Goal: Check status: Check status

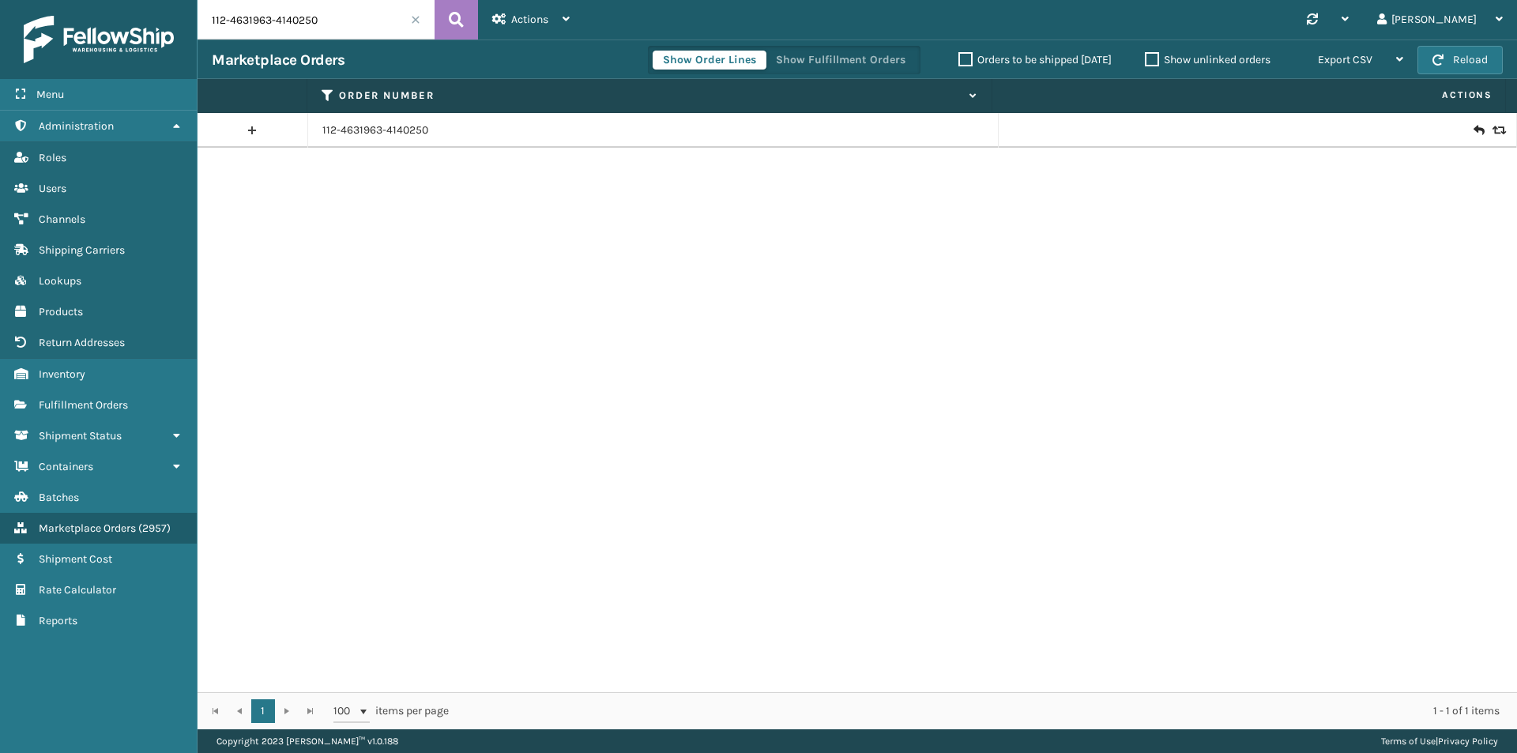
click at [361, 23] on input "112-4631963-4140250" at bounding box center [316, 20] width 237 height 40
paste input "3-7773731-7221855"
type input "113-7773731-7221855"
click at [454, 24] on icon at bounding box center [456, 20] width 15 height 24
click at [1474, 128] on div at bounding box center [1257, 130] width 489 height 16
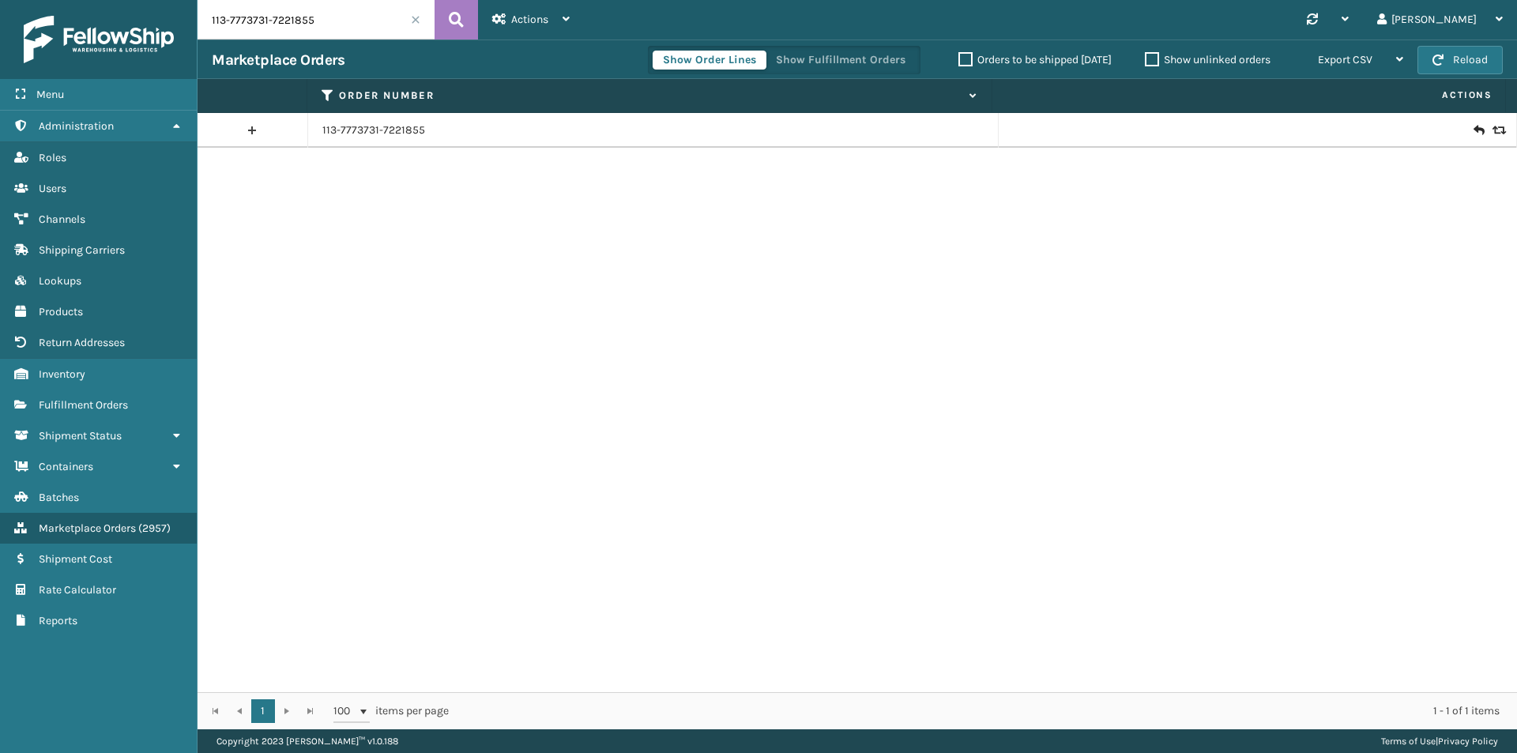
click at [1474, 128] on icon at bounding box center [1478, 130] width 9 height 16
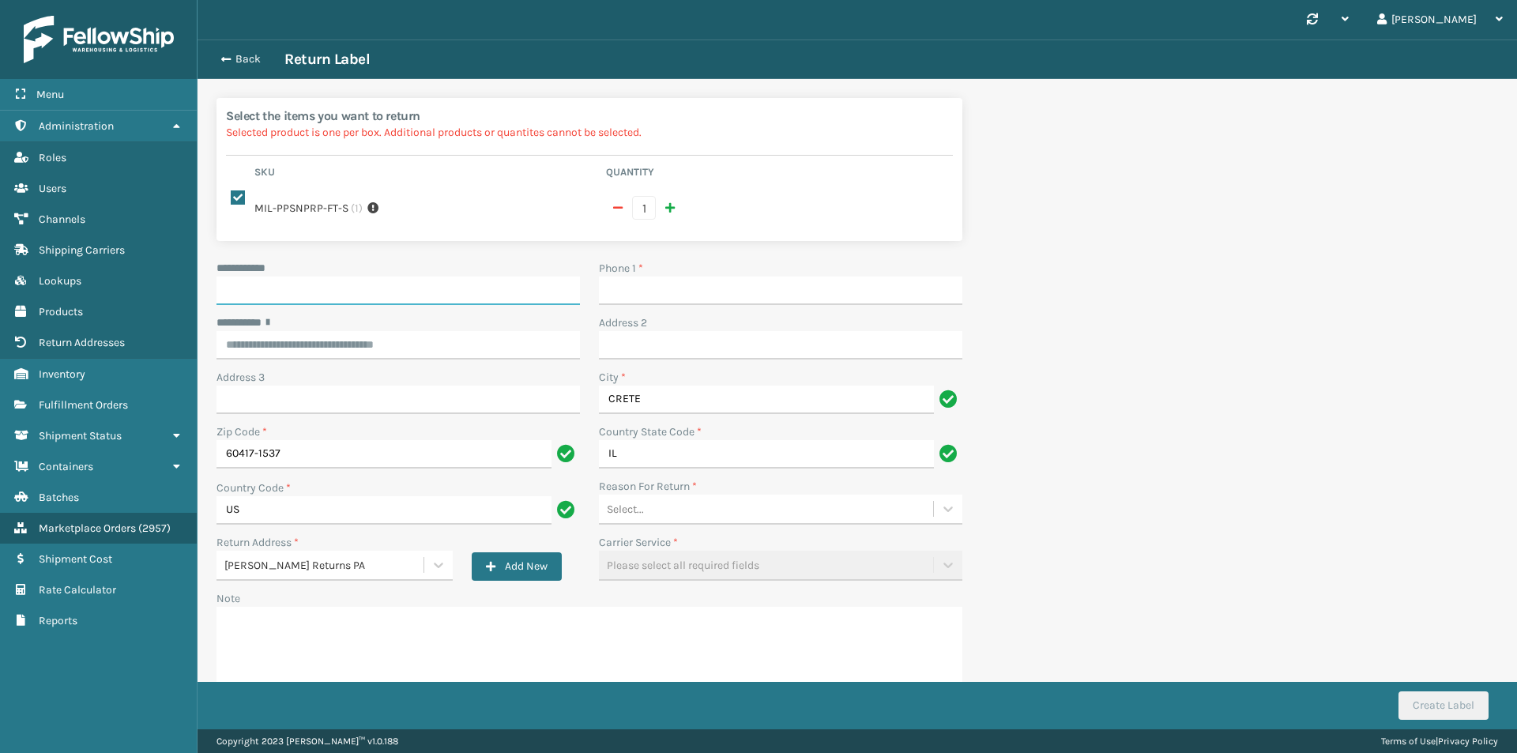
click at [371, 282] on input "**********" at bounding box center [398, 291] width 363 height 28
paste input "**********"
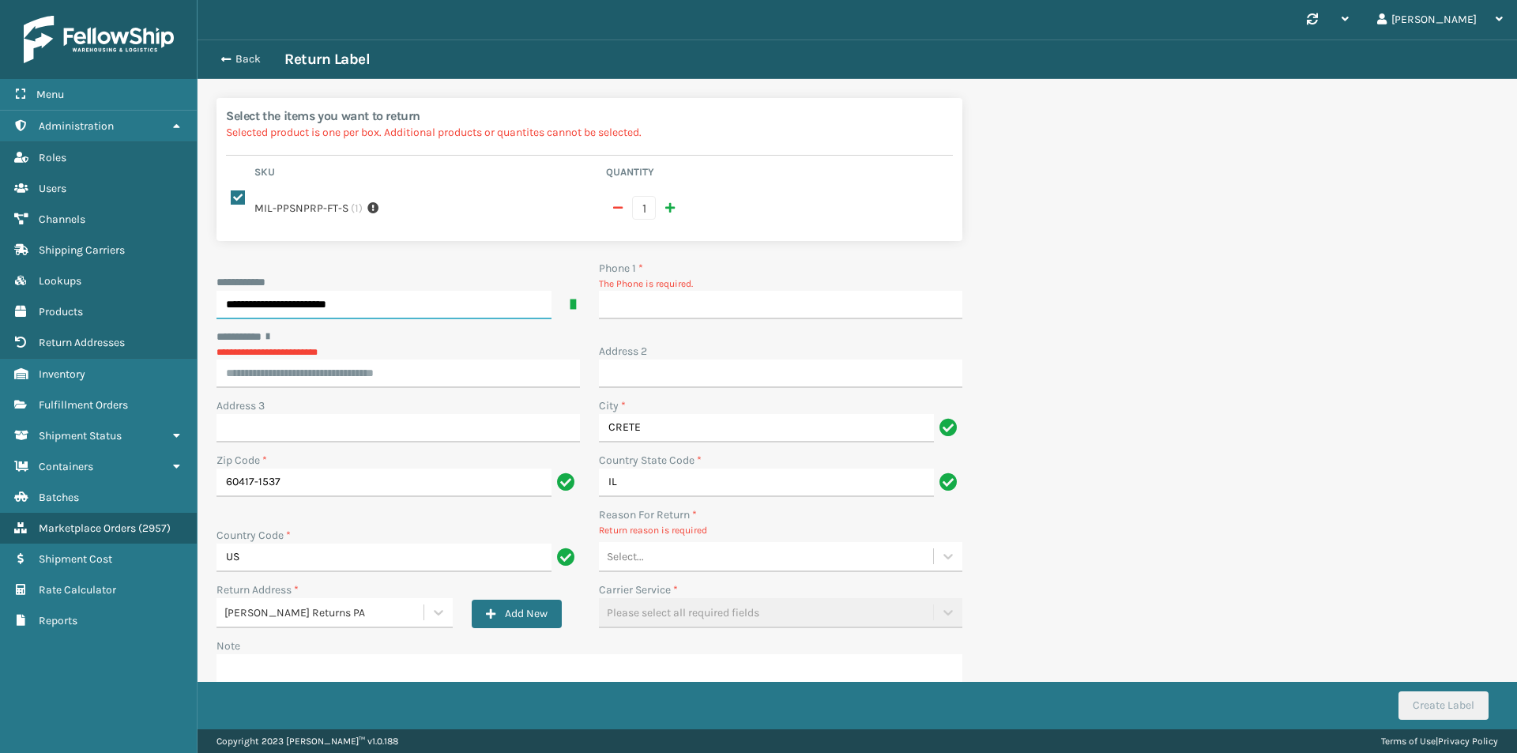
type input "**********"
click at [697, 307] on input "Phone 1 *" at bounding box center [780, 305] width 363 height 28
type input "9999999999"
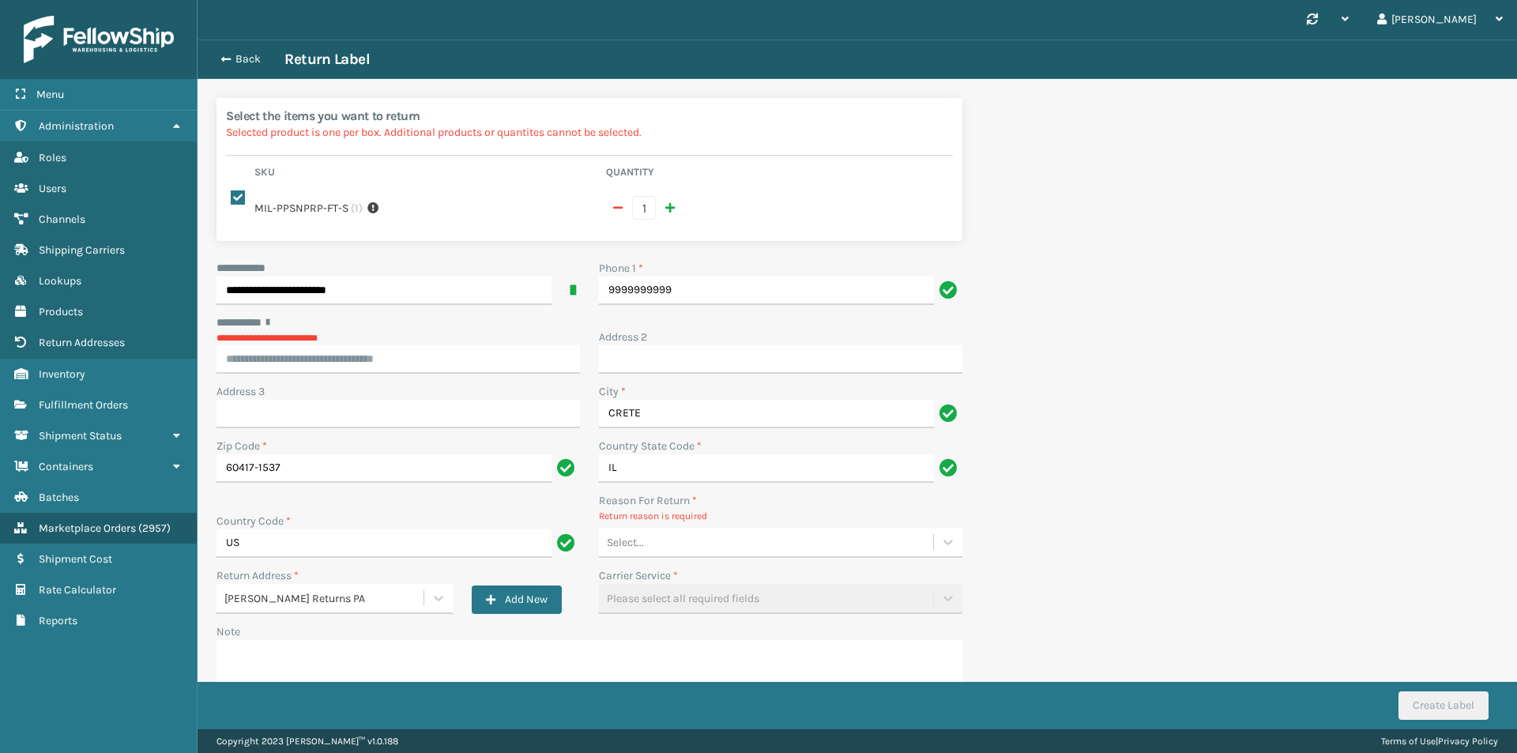
click at [401, 395] on div "Address 3" at bounding box center [398, 391] width 363 height 17
click at [484, 354] on input "********* *" at bounding box center [398, 359] width 363 height 28
paste input "**********"
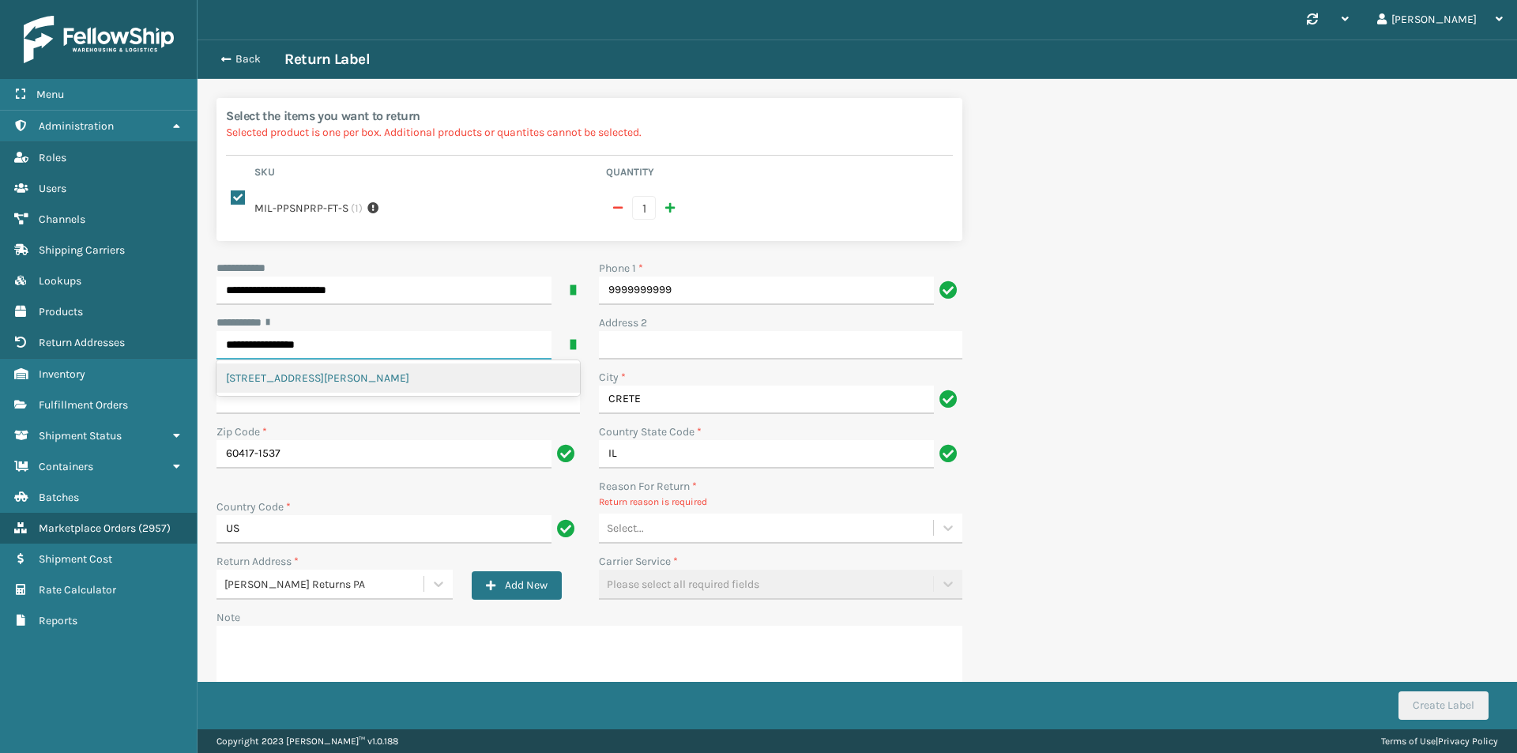
type input "**********"
click at [744, 543] on div "Select..." at bounding box center [780, 529] width 363 height 30
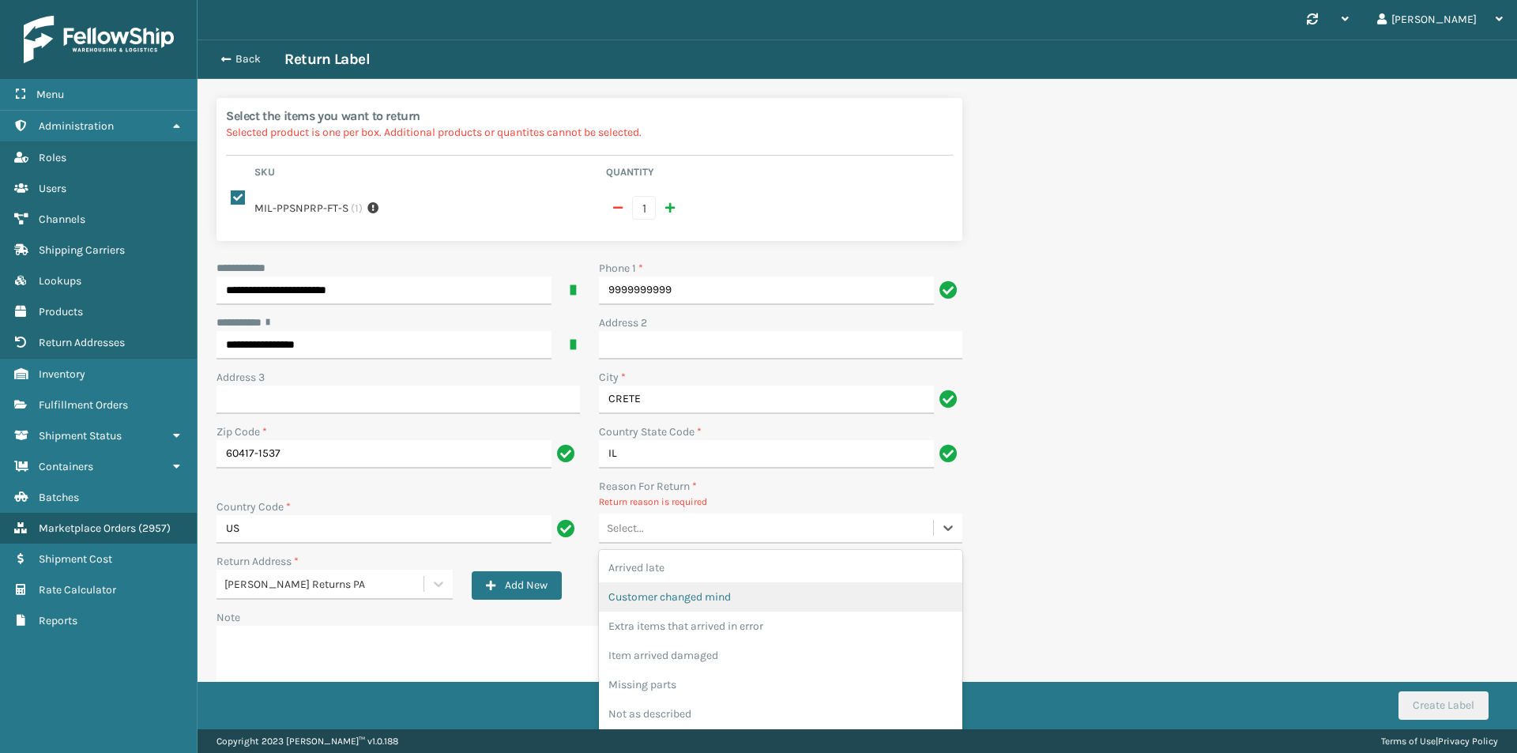
click at [742, 590] on div "Customer changed mind" at bounding box center [780, 596] width 363 height 29
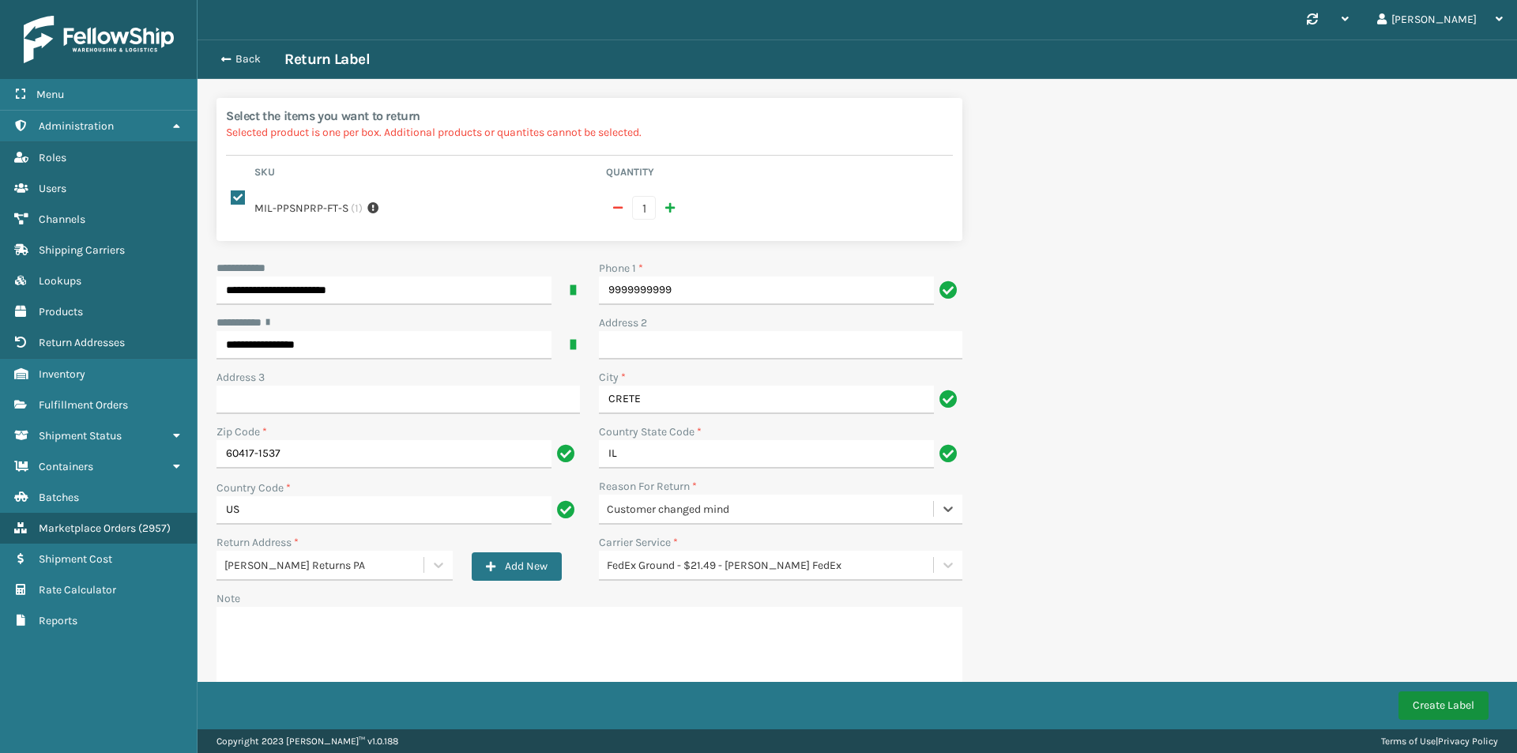
click at [1446, 699] on button "Create Label" at bounding box center [1444, 705] width 90 height 28
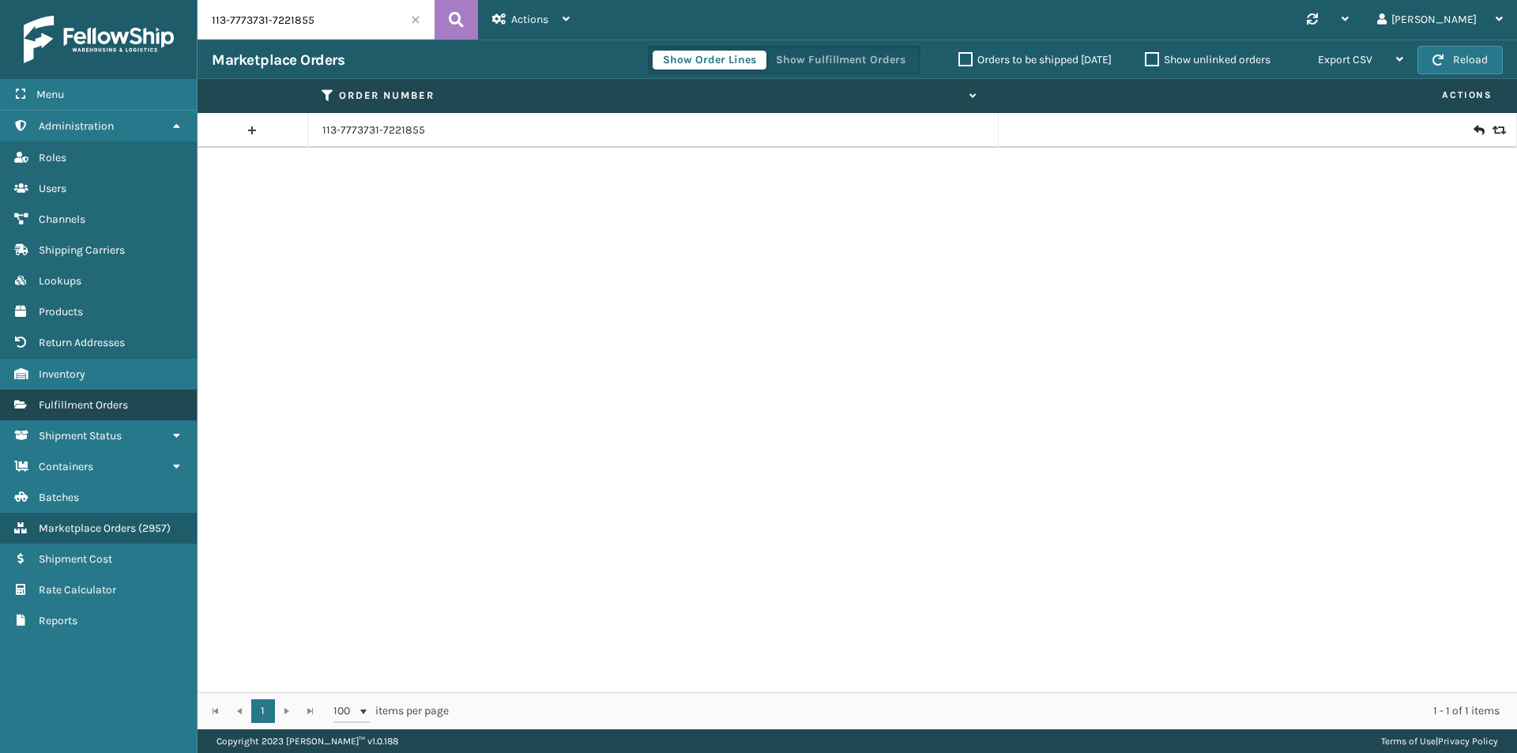
click at [111, 397] on link "Fulfillment Orders" at bounding box center [98, 405] width 197 height 31
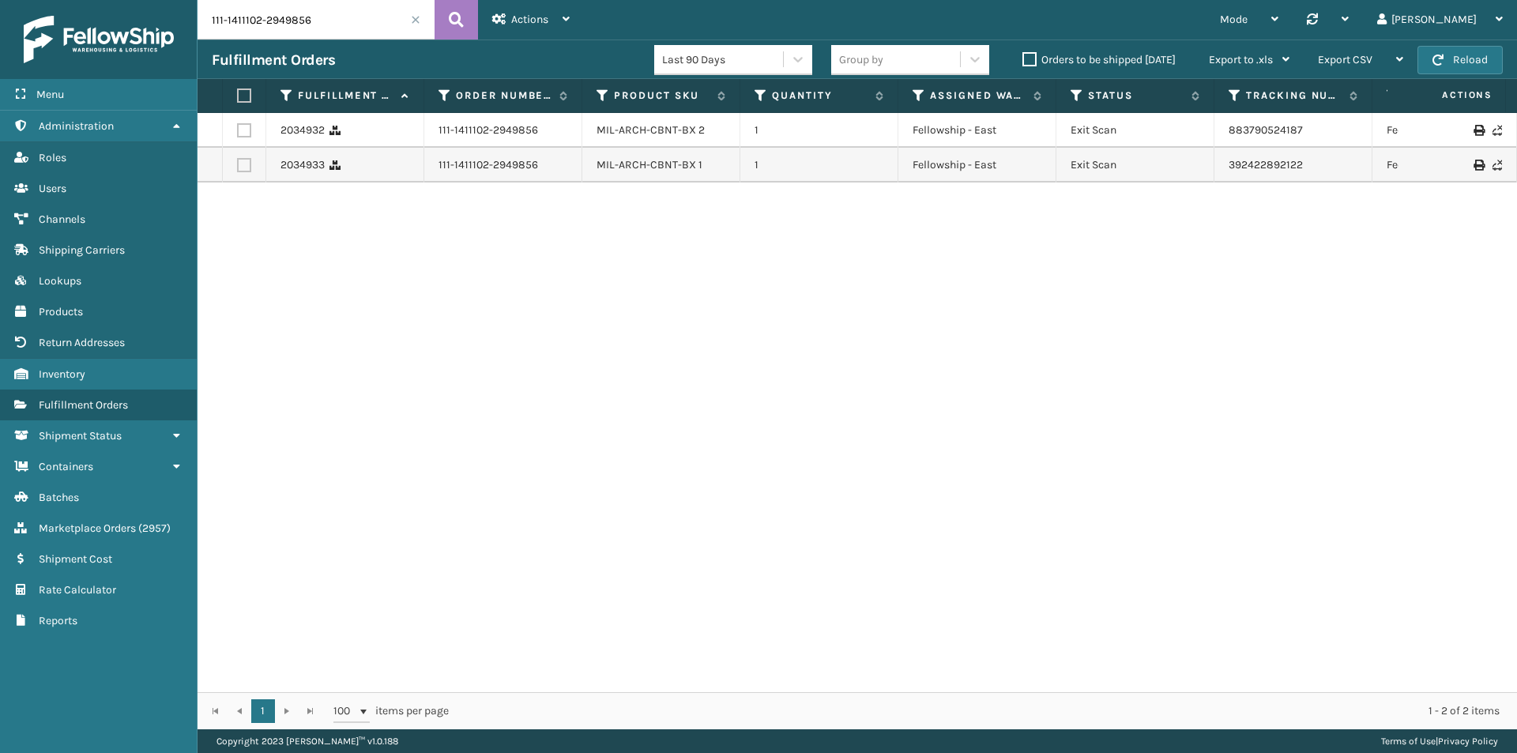
click at [330, 14] on input "111-1411102-2949856" at bounding box center [316, 20] width 237 height 40
paste input "2-1853556-3126625"
click at [363, 17] on input "112-1853556-3126625" at bounding box center [316, 20] width 237 height 40
paste input "text"
type input "112-1853556-3126625"
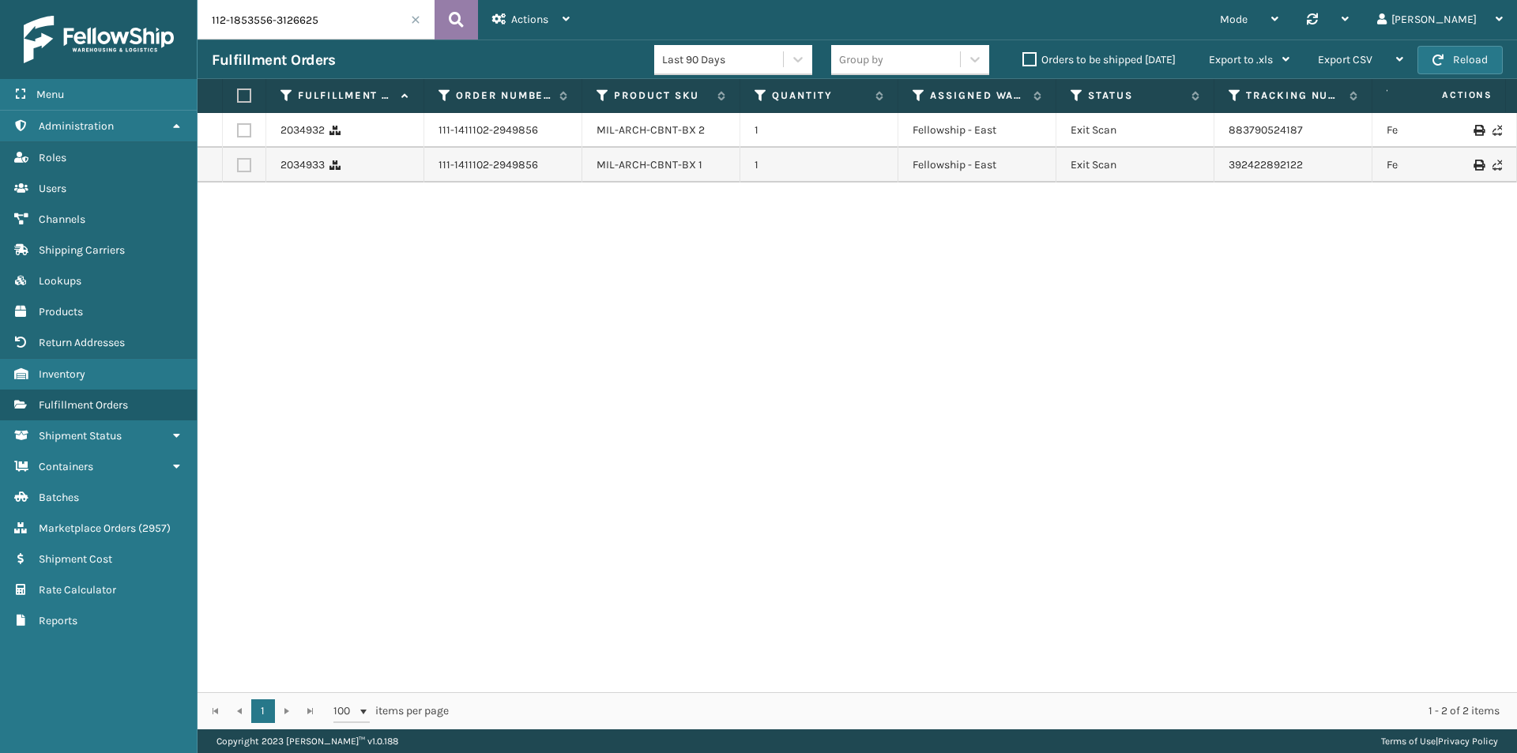
click at [461, 16] on icon at bounding box center [456, 20] width 15 height 24
drag, startPoint x: 1316, startPoint y: 131, endPoint x: 1199, endPoint y: 136, distance: 116.3
click at [1199, 136] on tr "2036867 112-1853556-3126625 MIL-WDGPLW-A 1 Dallas (Peak Logistics) Exit Scan 39…" at bounding box center [1082, 130] width 1768 height 35
copy tr "392442861559"
drag, startPoint x: 1340, startPoint y: 164, endPoint x: 982, endPoint y: 130, distance: 359.6
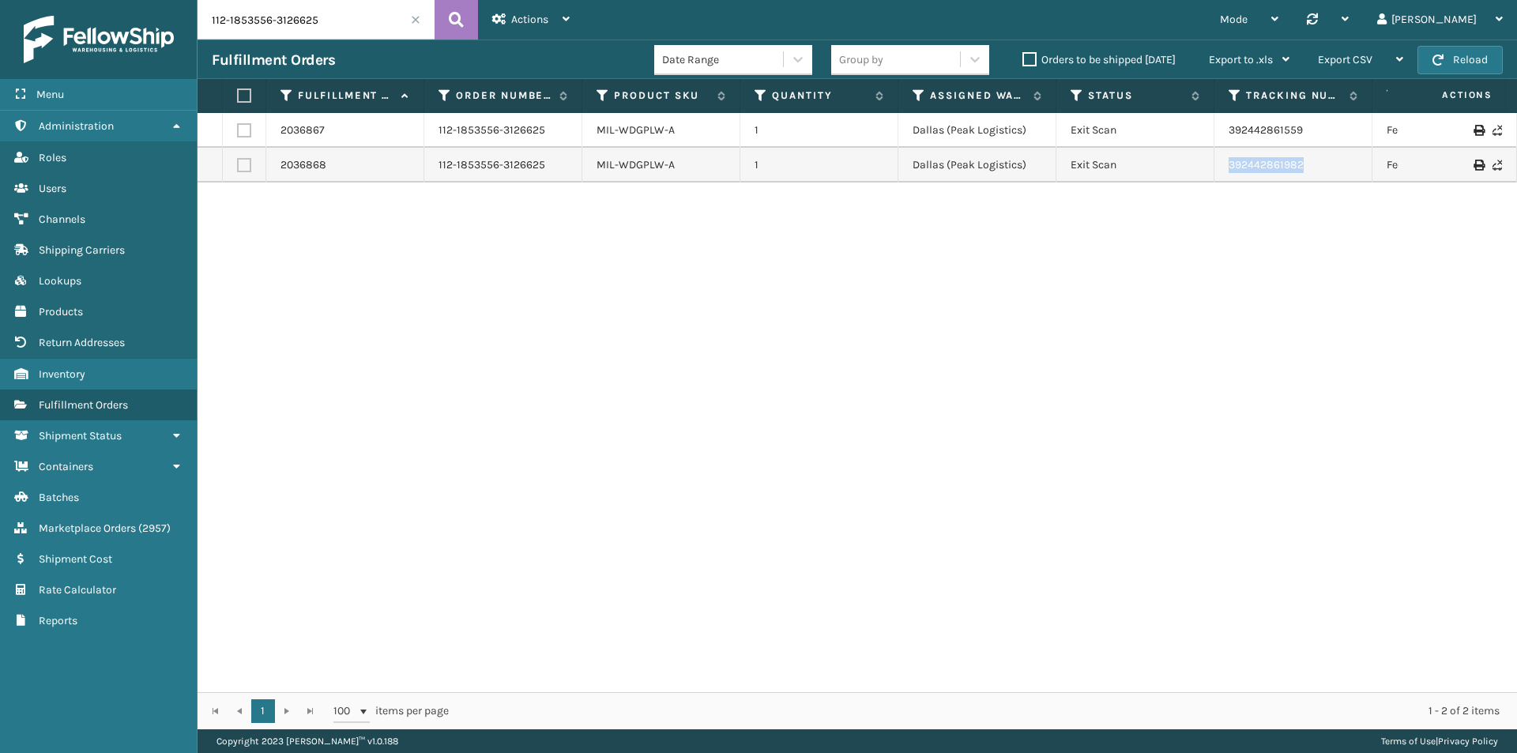
click at [1208, 169] on tr "2036868 112-1853556-3126625 MIL-WDGPLW-A 1 Dallas (Peak Logistics) Exit Scan 39…" at bounding box center [1082, 165] width 1768 height 35
copy tr "392442861982"
click at [305, 18] on input "112-1853556-3126625" at bounding box center [316, 20] width 237 height 40
click at [129, 522] on span "Marketplace Orders" at bounding box center [87, 528] width 97 height 13
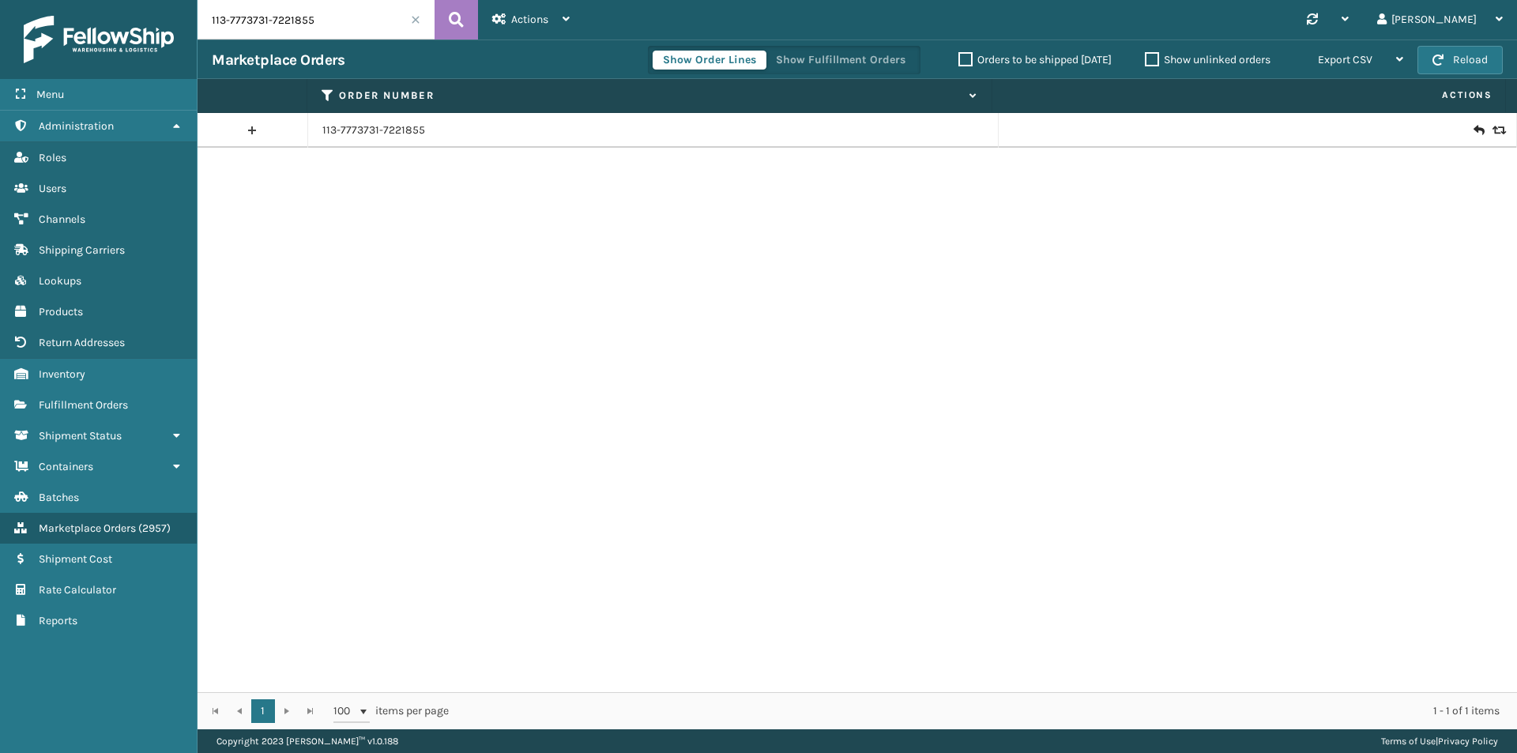
click at [238, 326] on div "113-7773731-7221855" at bounding box center [858, 402] width 1320 height 579
click at [1341, 334] on div "113-7773731-7221855" at bounding box center [858, 402] width 1320 height 579
click at [386, 32] on input "113-7773731-7221855" at bounding box center [316, 20] width 237 height 40
paste input "2-7579397-1645028"
type input "112-7579397-1645028"
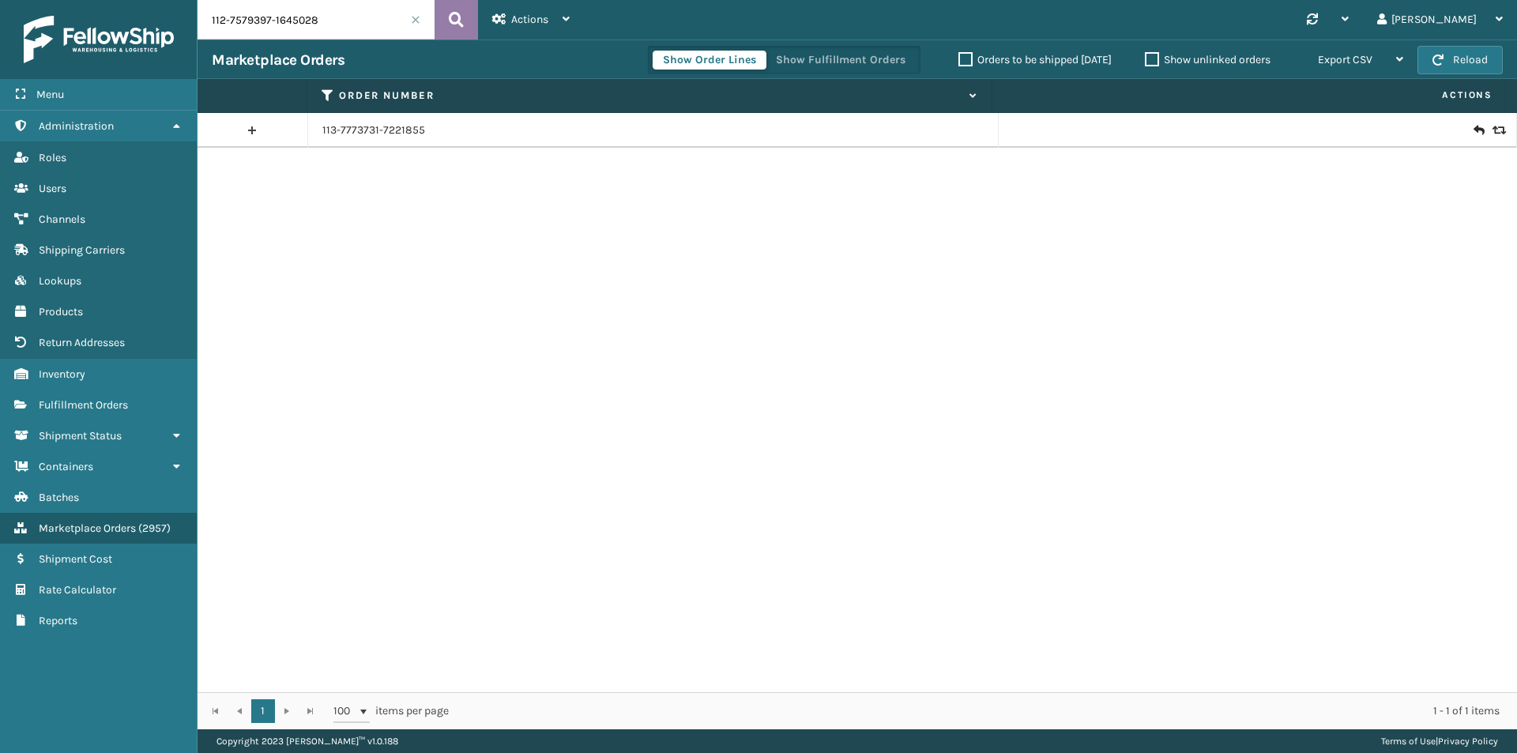
click at [459, 18] on icon at bounding box center [456, 20] width 15 height 24
click at [1474, 127] on icon at bounding box center [1478, 130] width 9 height 16
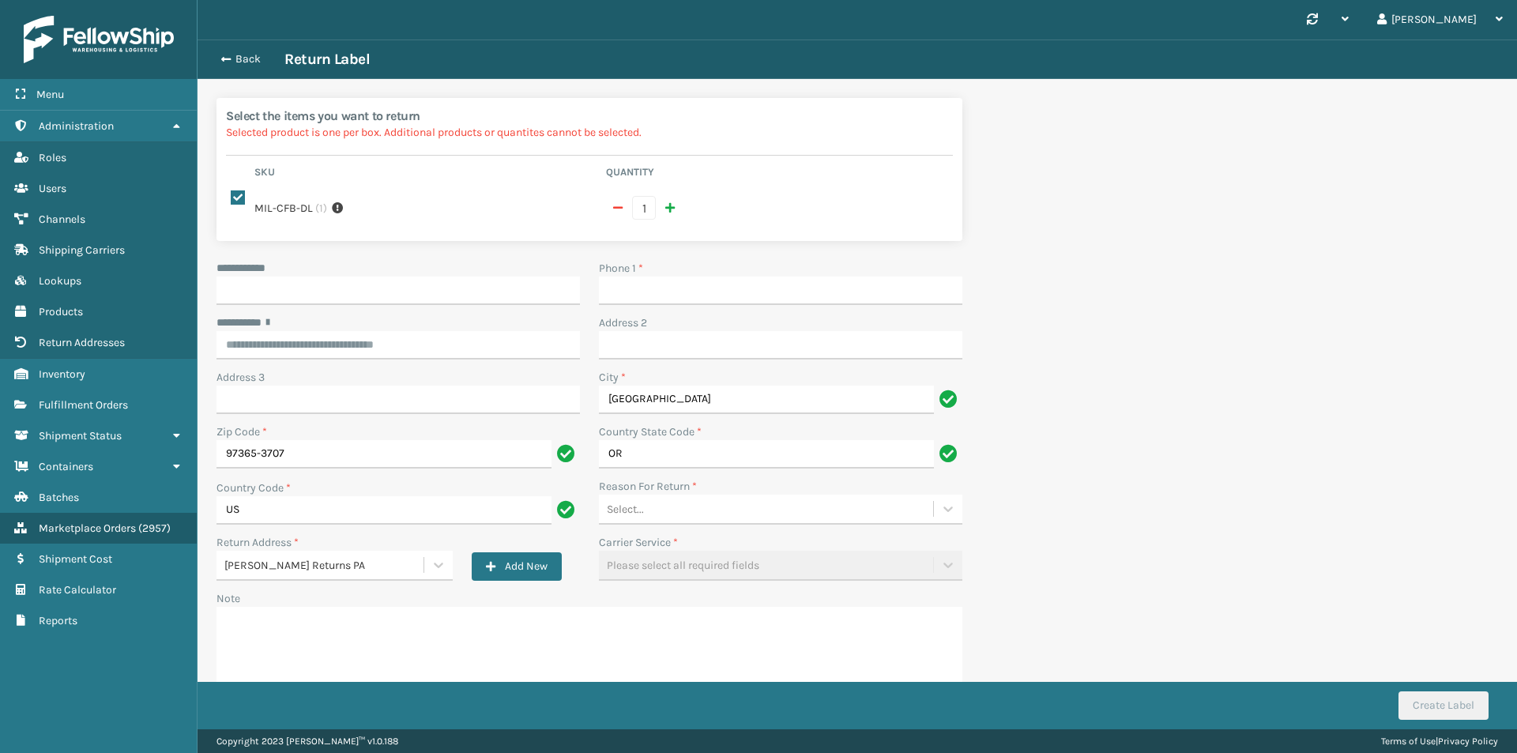
click at [371, 306] on div "**********" at bounding box center [398, 287] width 382 height 55
click at [375, 294] on input "**********" at bounding box center [398, 291] width 363 height 28
paste input "****"
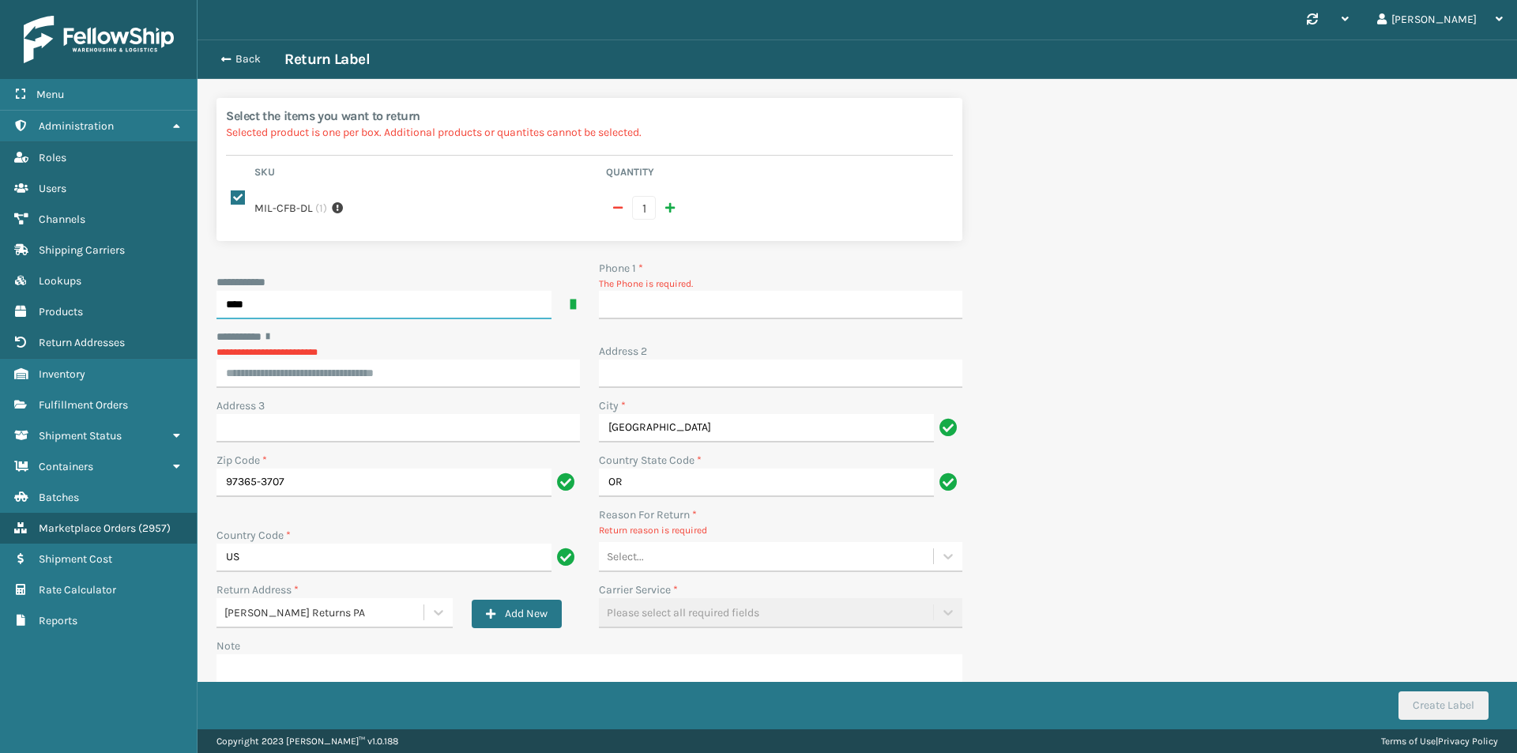
type input "****"
click at [716, 292] on input "Phone 1 *" at bounding box center [780, 305] width 363 height 28
type input "9999999999"
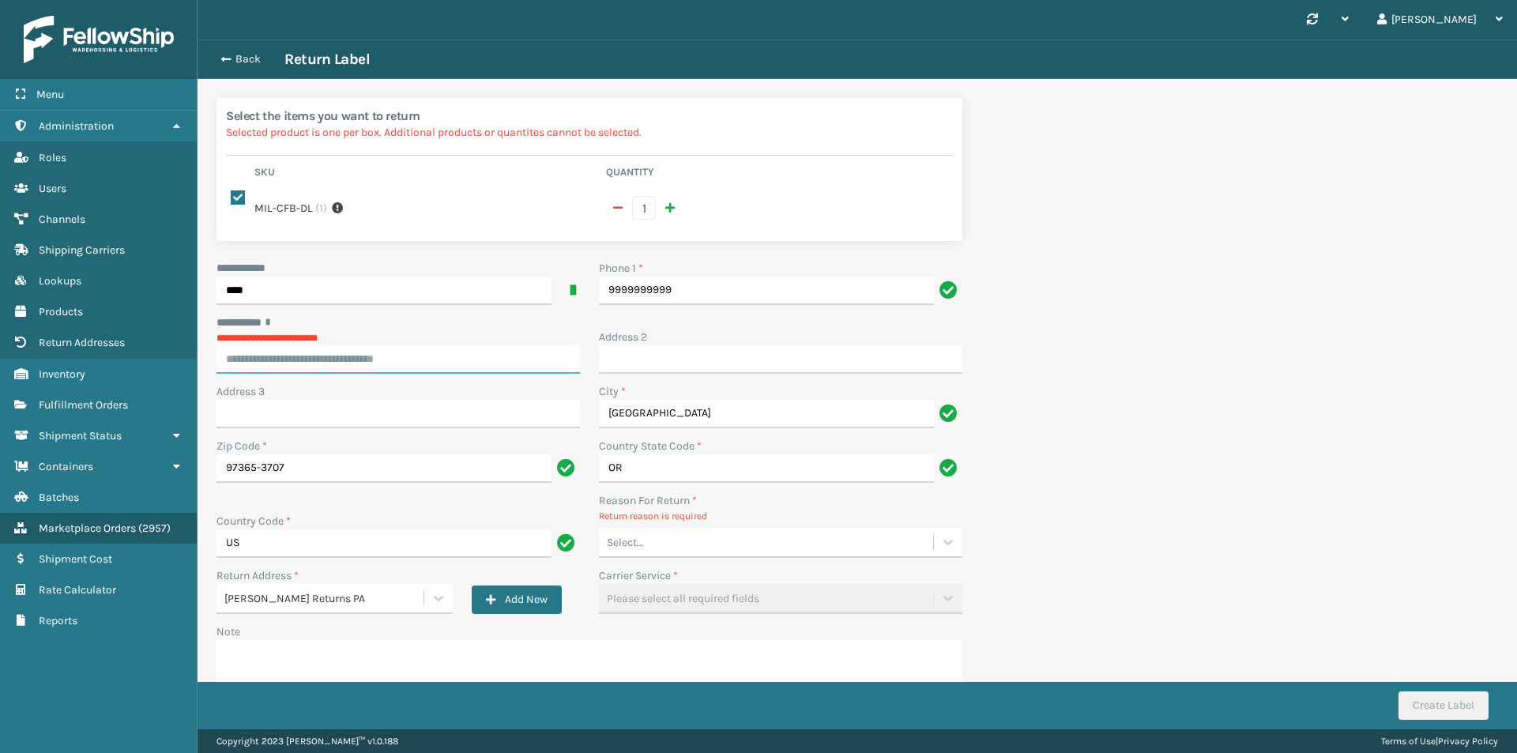
click at [465, 357] on input "********* *" at bounding box center [398, 359] width 363 height 28
paste input "**********"
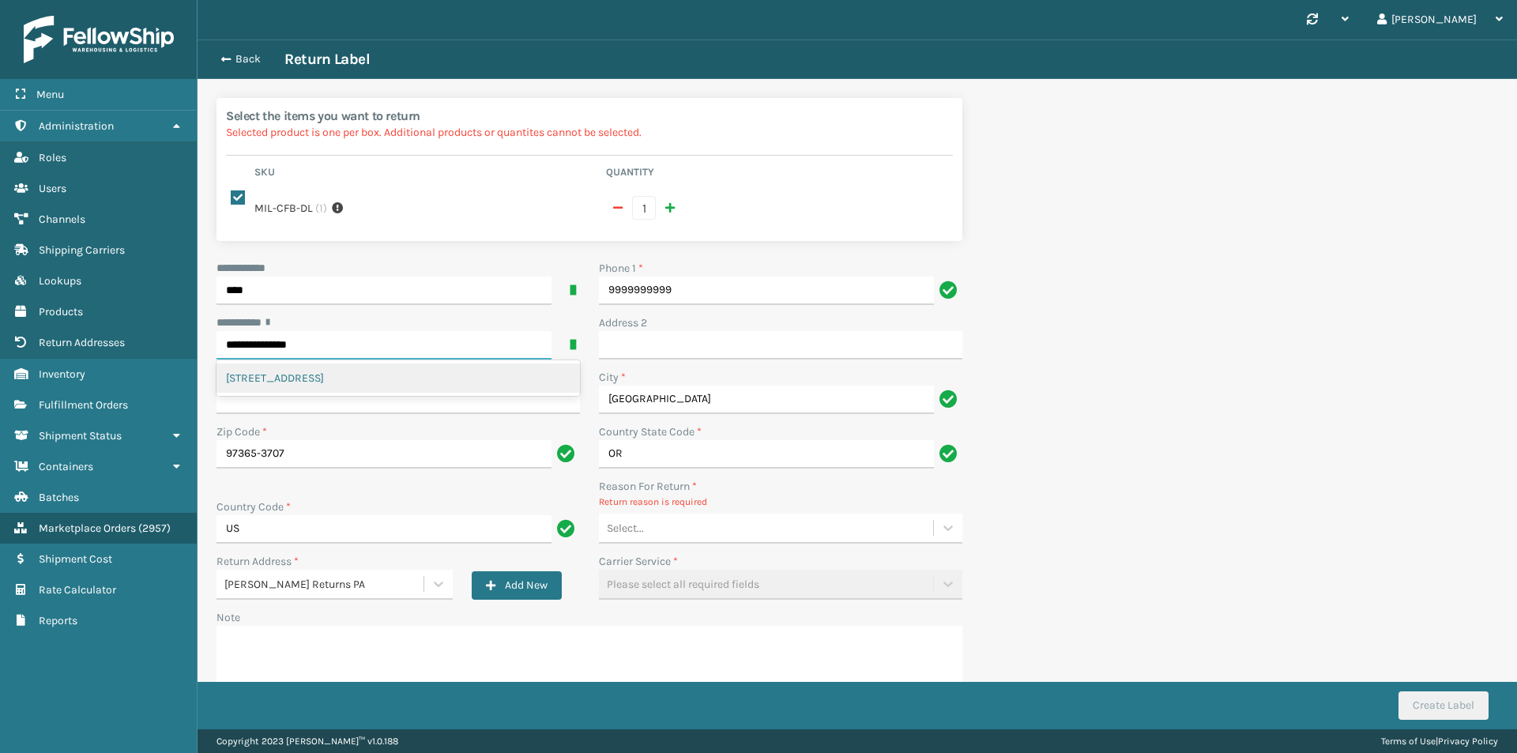
type input "**********"
click at [854, 530] on div "Select..." at bounding box center [766, 528] width 334 height 26
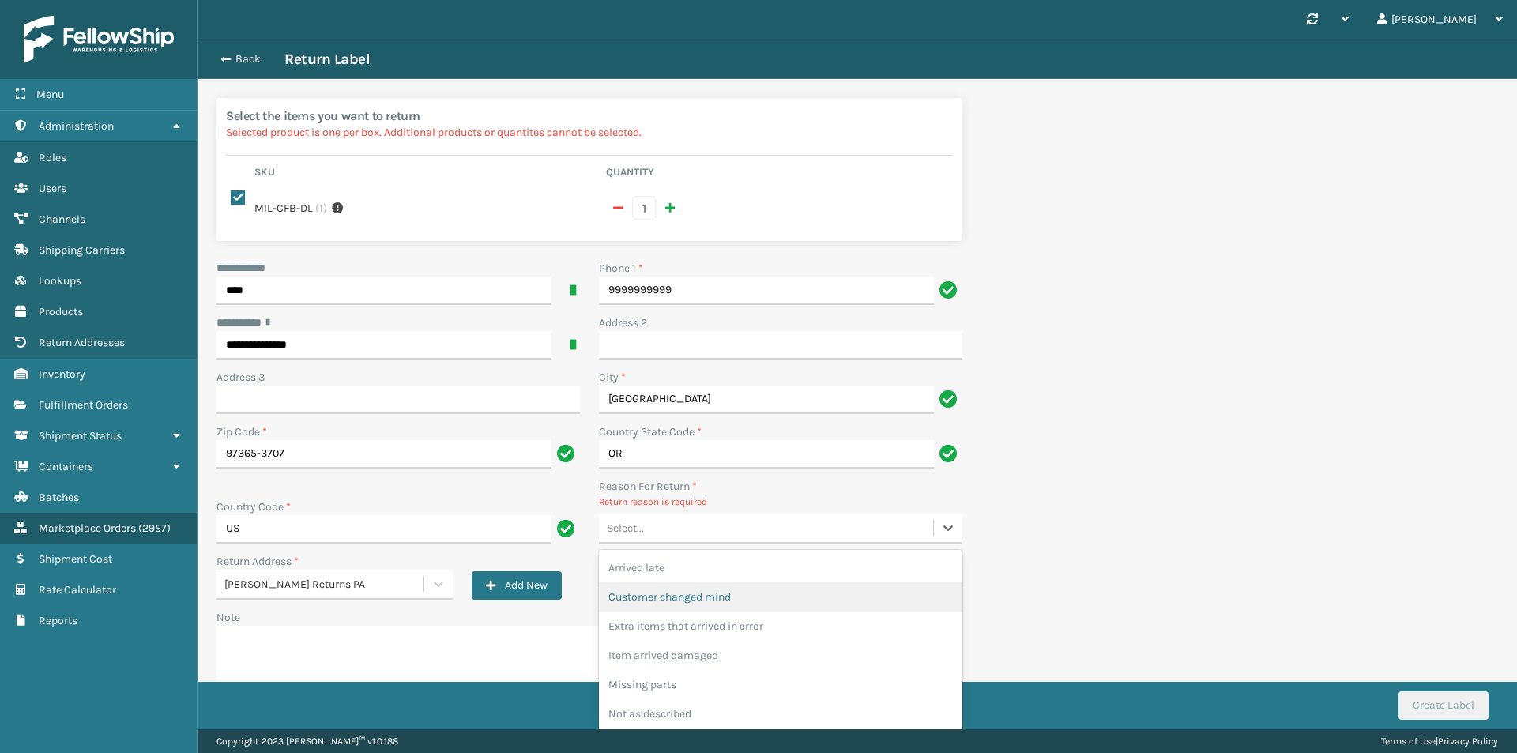
click at [766, 602] on div "Customer changed mind" at bounding box center [780, 596] width 363 height 29
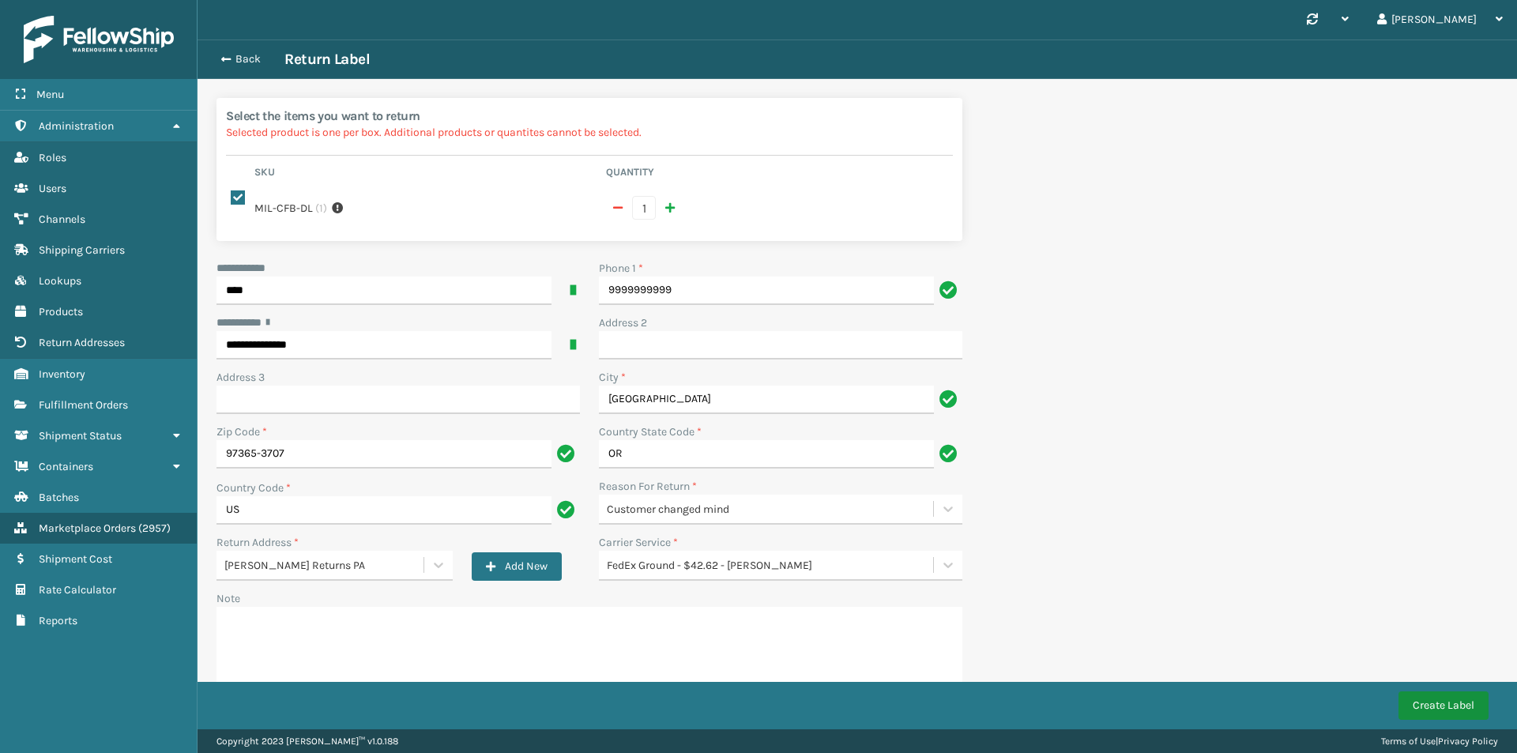
click at [1442, 700] on button "Create Label" at bounding box center [1444, 705] width 90 height 28
click at [244, 53] on button "Back" at bounding box center [248, 59] width 73 height 14
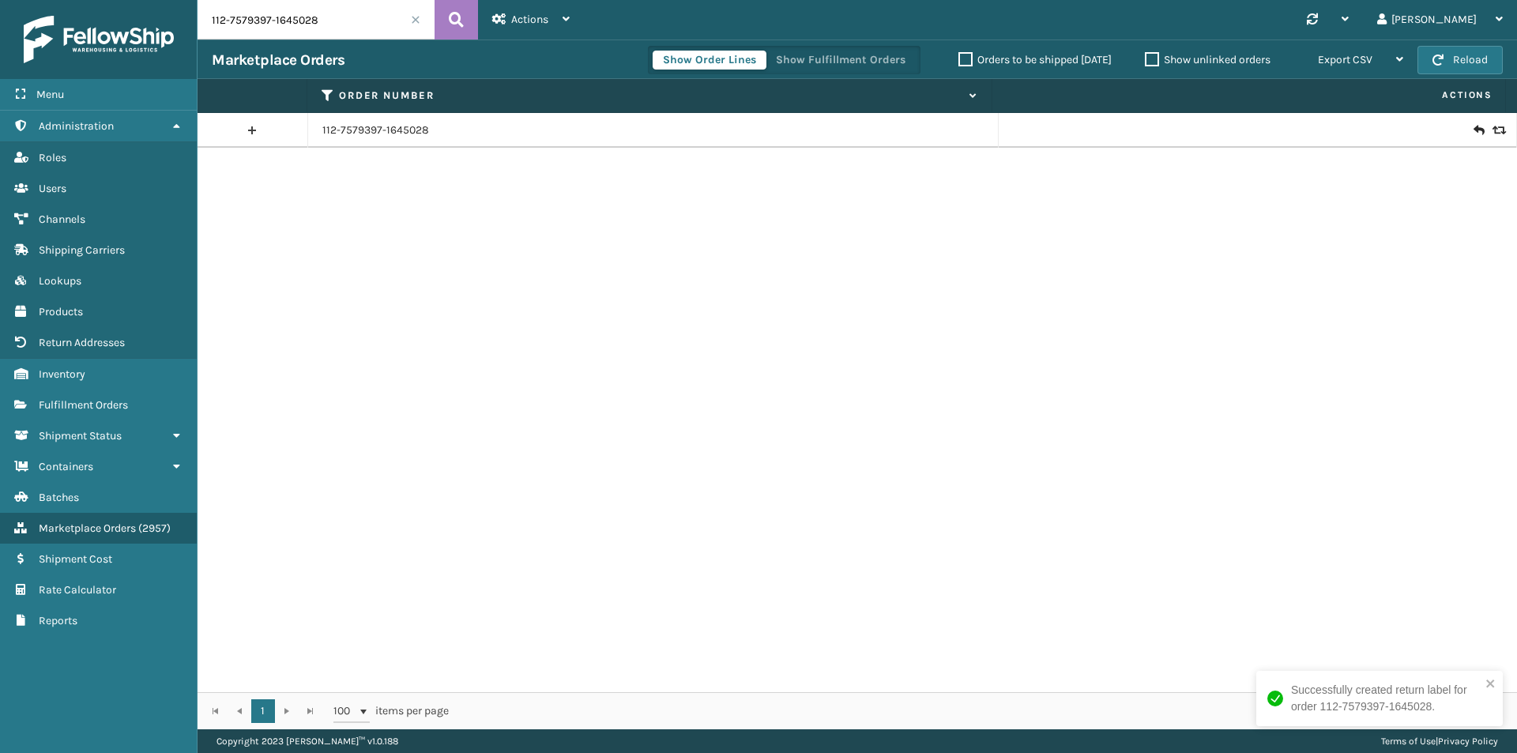
click at [294, 27] on input "112-7579397-1645028" at bounding box center [316, 20] width 237 height 40
paste input "4-4998619-1509857"
type input "114-4998619-1509857"
click at [438, 27] on button at bounding box center [456, 20] width 43 height 40
click at [94, 409] on span "Fulfillment Orders" at bounding box center [83, 404] width 89 height 13
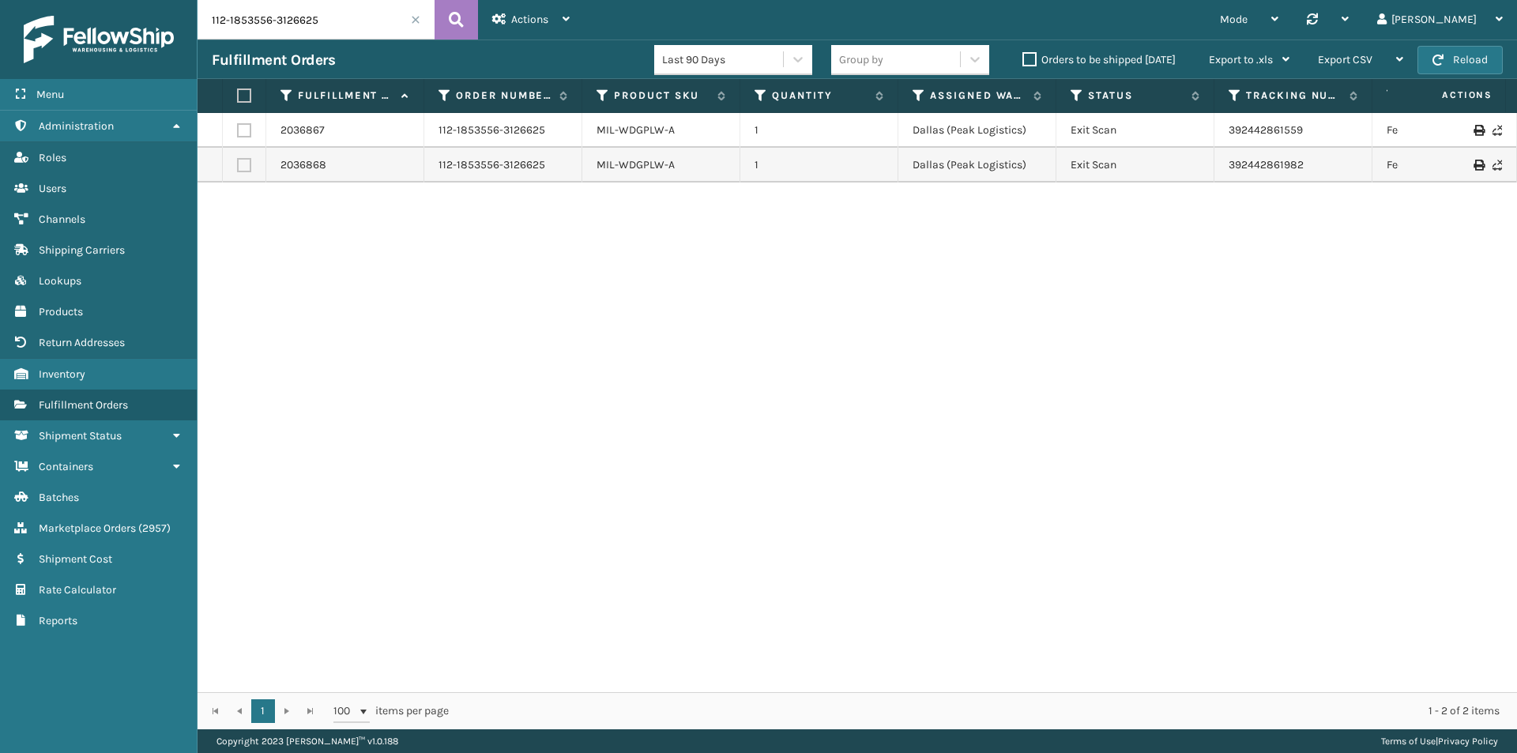
click at [355, 28] on input "112-1853556-3126625" at bounding box center [316, 20] width 237 height 40
paste input "4-4998619-1509857"
click at [446, 21] on button at bounding box center [456, 20] width 43 height 40
drag, startPoint x: 1387, startPoint y: 176, endPoint x: 1222, endPoint y: 172, distance: 165.2
click at [1222, 172] on tr "2044206 114-4998619-1509857 MIL-T2E 1 Fellowship - East Exit Scan 1ZH0R70603338…" at bounding box center [1082, 165] width 1768 height 35
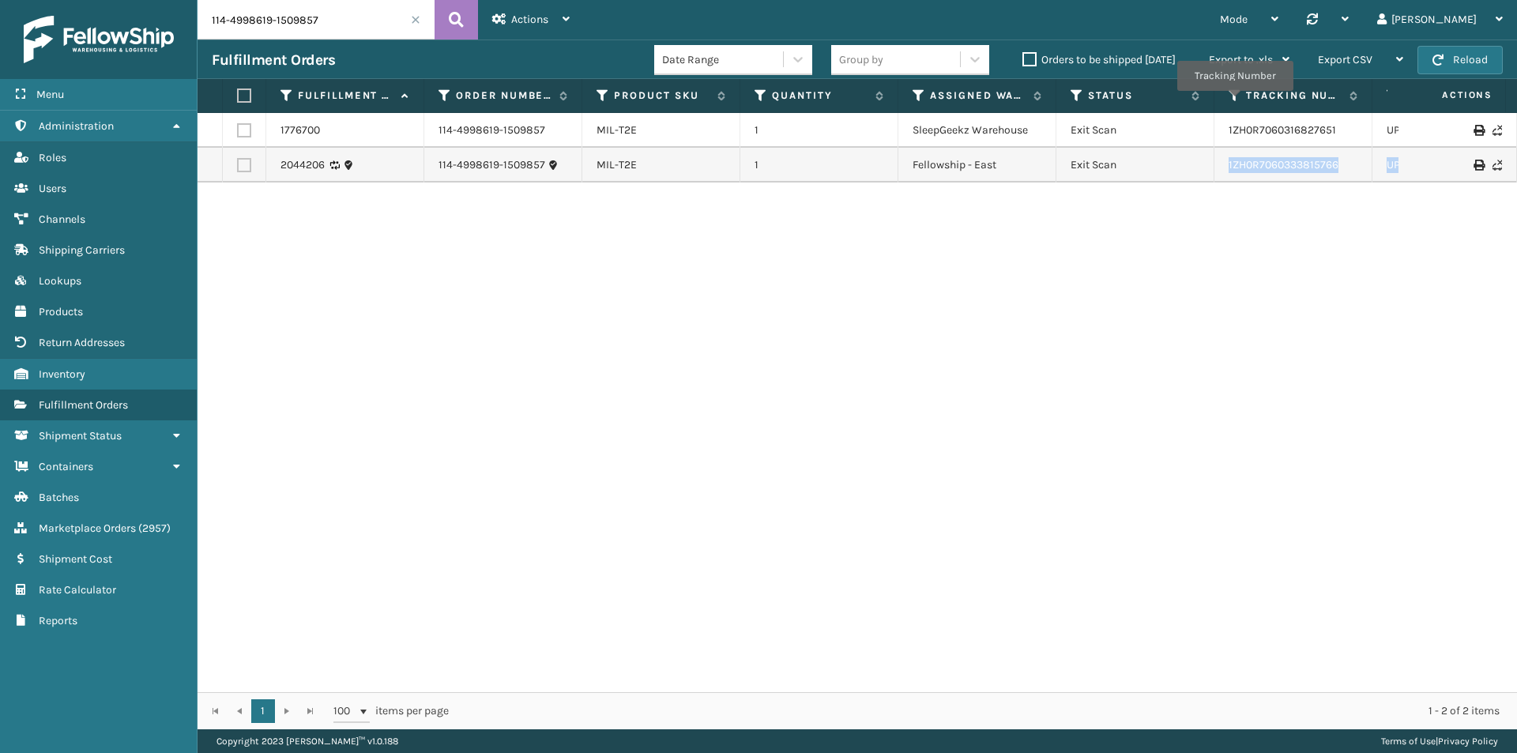
click at [350, 22] on input "114-4998619-1509857" at bounding box center [316, 20] width 237 height 40
paste input "2-5876992-2338669"
type input "112-5876992-2338669"
click at [461, 17] on icon at bounding box center [456, 20] width 15 height 24
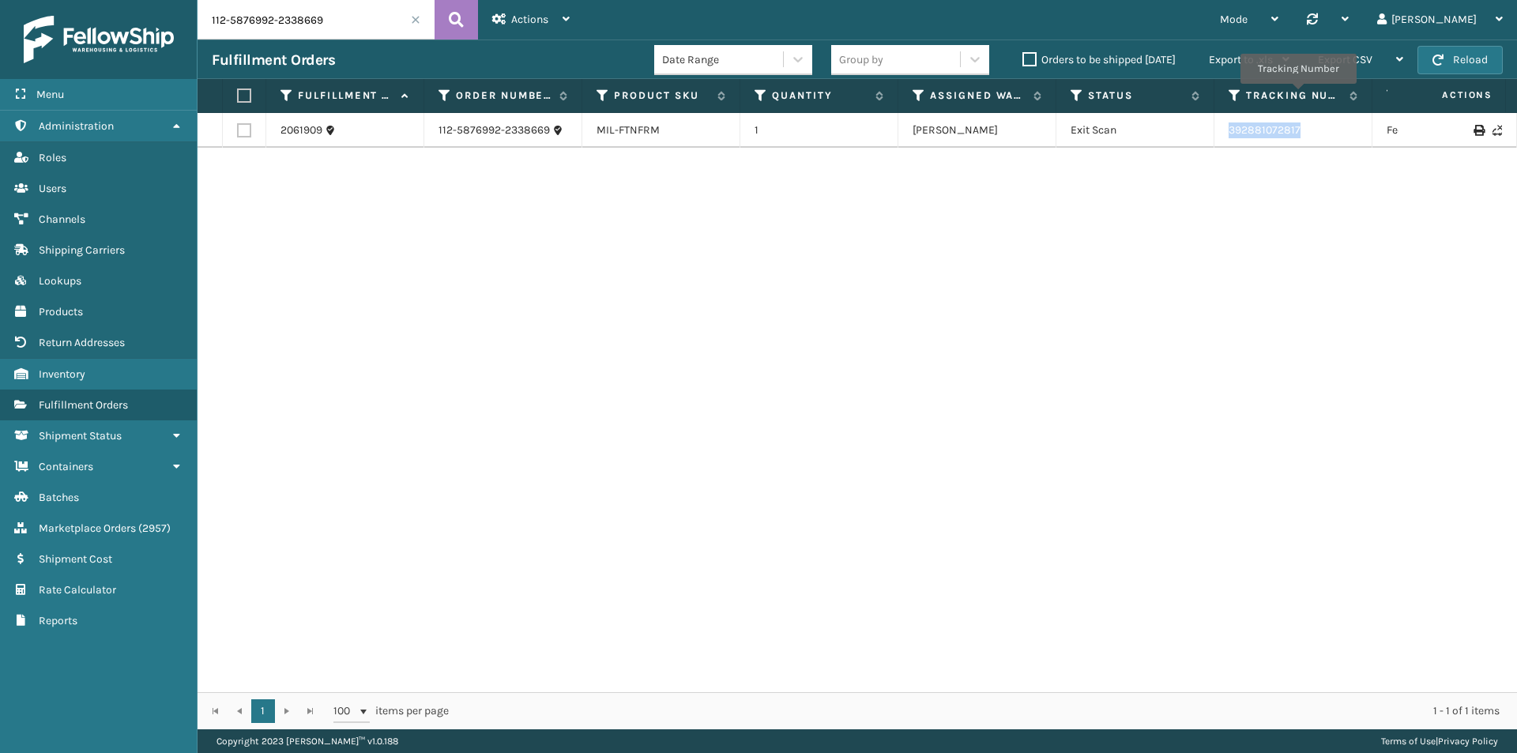
drag, startPoint x: 1324, startPoint y: 130, endPoint x: 1184, endPoint y: 143, distance: 140.5
click at [1184, 143] on tr "2061909 112-5876992-2338669 MIL-FTNFRM 1 Milliard LV Exit Scan 392881072817 Fed…" at bounding box center [1082, 130] width 1768 height 35
copy tr "392881072817"
click at [343, 21] on input "112-5876992-2338669" at bounding box center [316, 20] width 237 height 40
paste input "1-0513250-0232268"
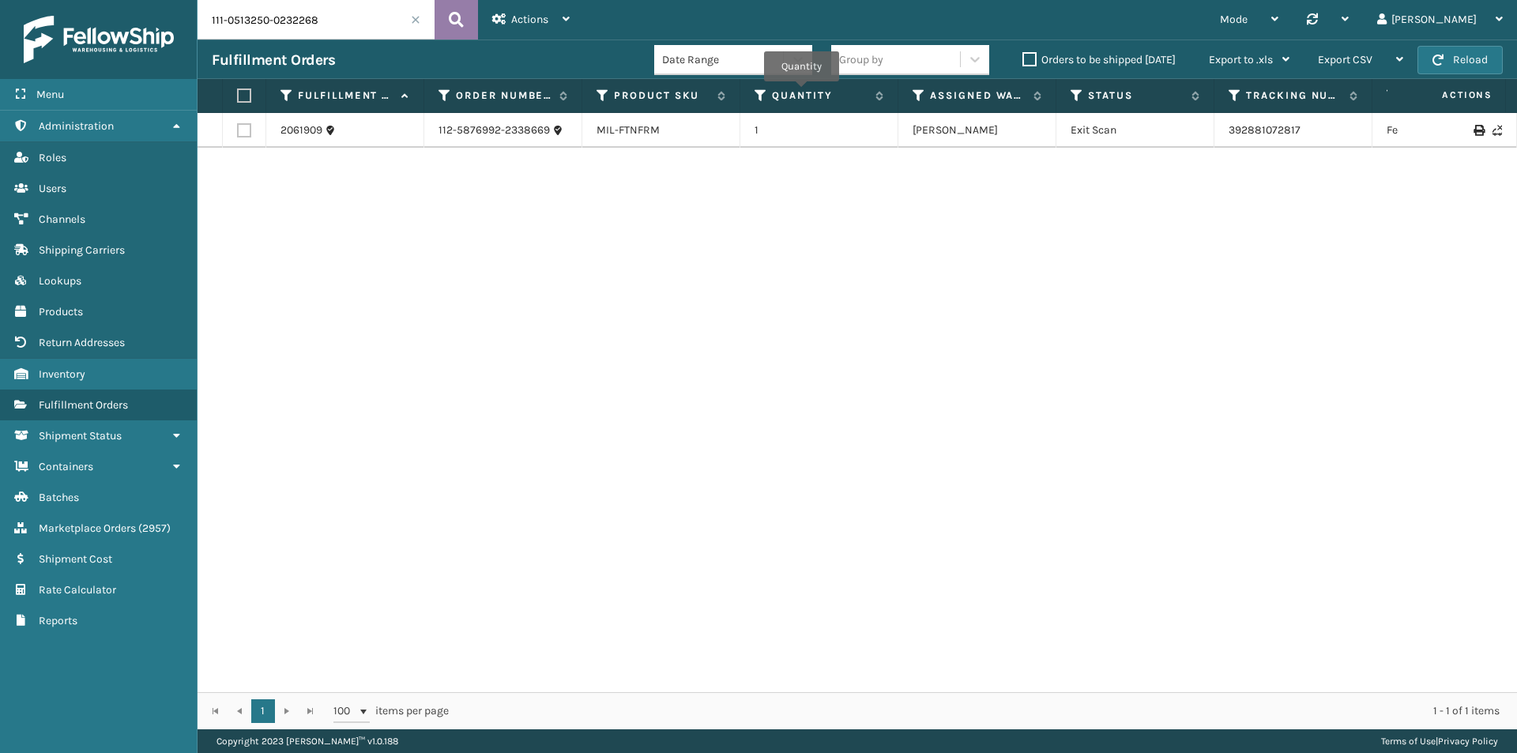
click at [450, 20] on icon at bounding box center [456, 20] width 15 height 24
drag, startPoint x: 1240, startPoint y: 138, endPoint x: 1229, endPoint y: 139, distance: 10.3
click at [1229, 139] on td "392344350960" at bounding box center [1293, 138] width 158 height 51
drag, startPoint x: 1223, startPoint y: 135, endPoint x: 1325, endPoint y: 123, distance: 102.6
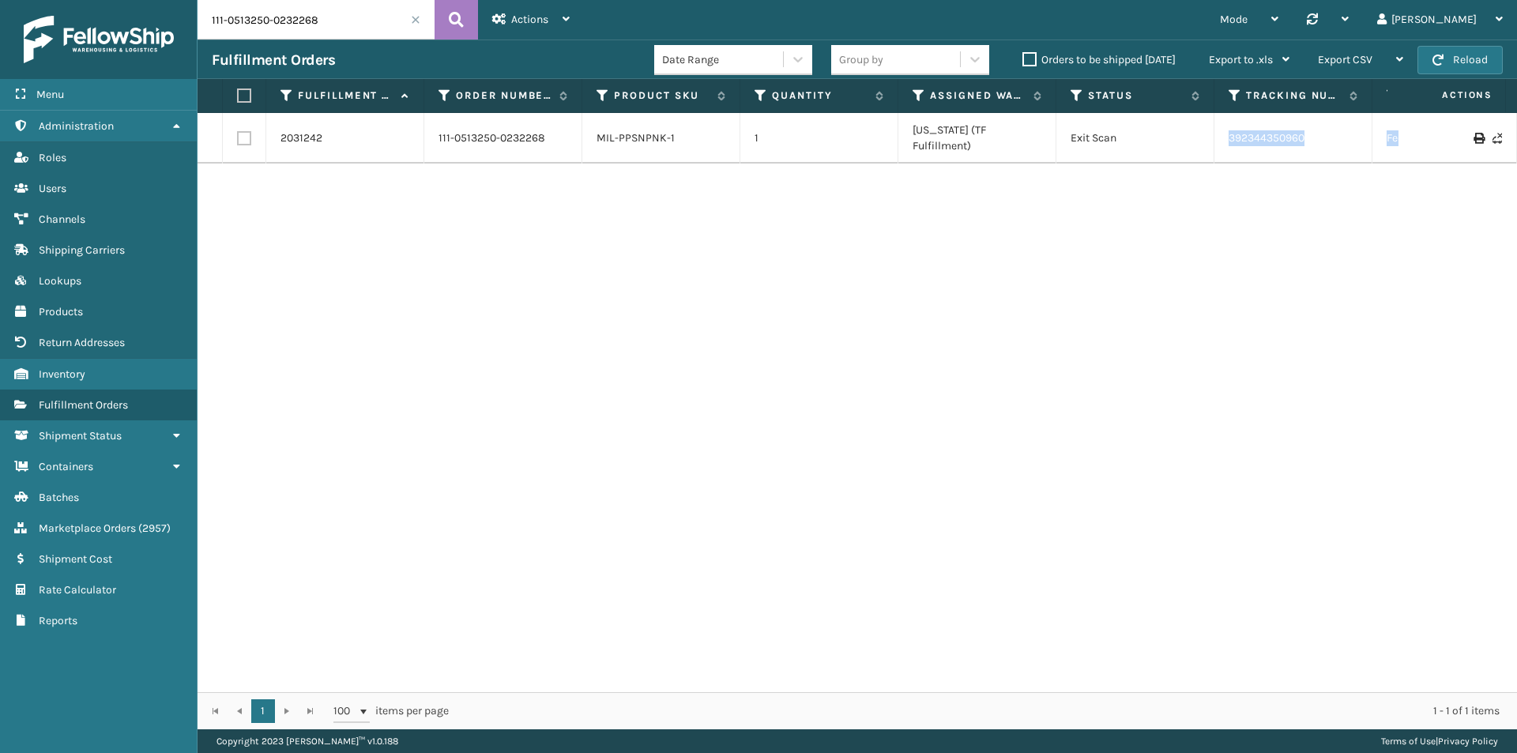
click at [1447, 142] on tr "2031242 111-0513250-0232268 MIL-PPSNPNK-1 1 Indiana (TF Fulfillment) Exit Scan …" at bounding box center [1082, 138] width 1768 height 51
copy tr "392344350960 FedEx Ground Ohio"
click at [300, 9] on input "111-0513250-0232268" at bounding box center [316, 20] width 237 height 40
paste input "5096923-6912255"
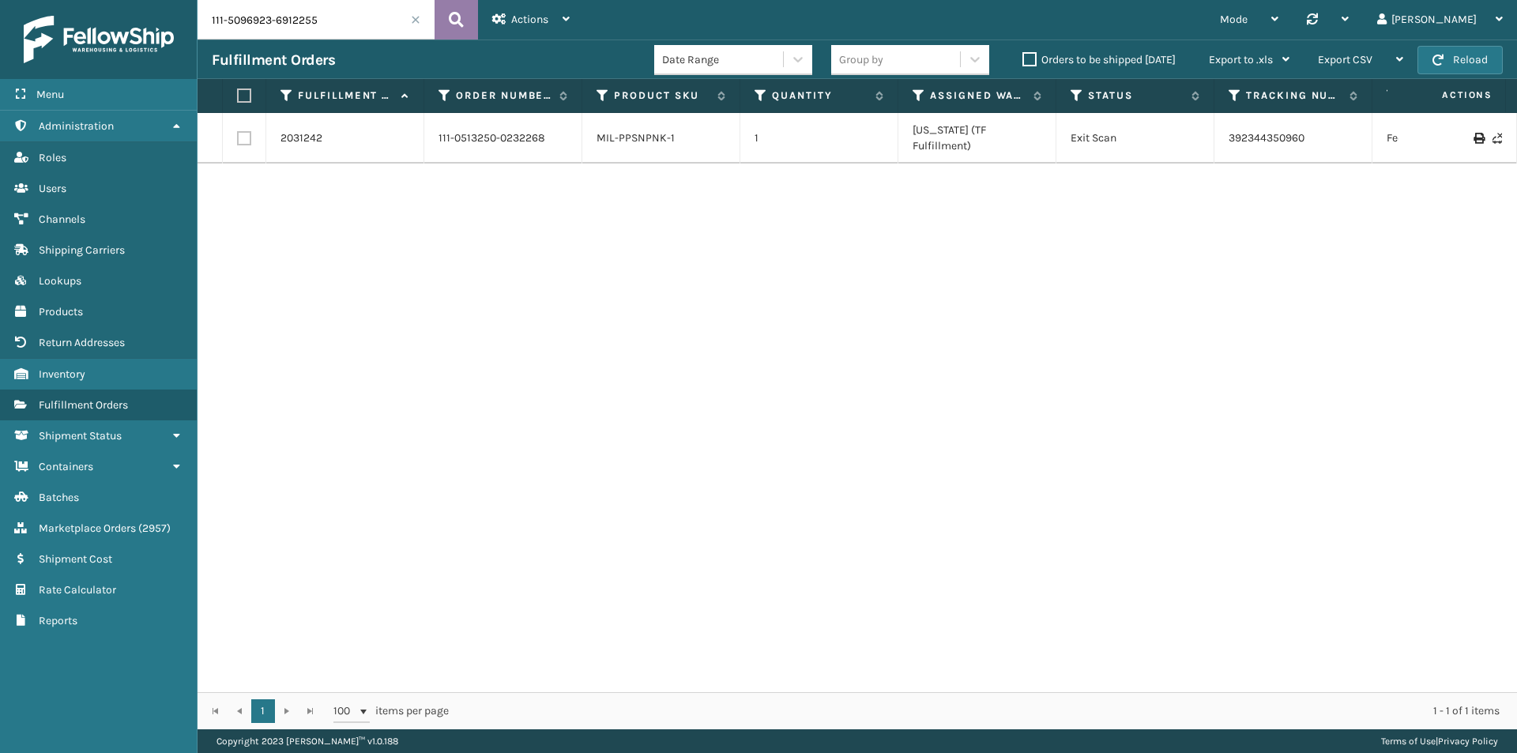
click at [463, 23] on icon at bounding box center [456, 20] width 15 height 24
drag, startPoint x: 1366, startPoint y: 132, endPoint x: 1197, endPoint y: 142, distance: 169.4
click at [1197, 142] on tr "1989142 111-5096923-6912255 MIL-HK612-6 1 Milliard LV Canceled 1ZH0R70603051286…" at bounding box center [1082, 130] width 1768 height 35
click at [364, 15] on input "111-5096923-6912255" at bounding box center [316, 20] width 237 height 40
paste input "3-3235553-1301038"
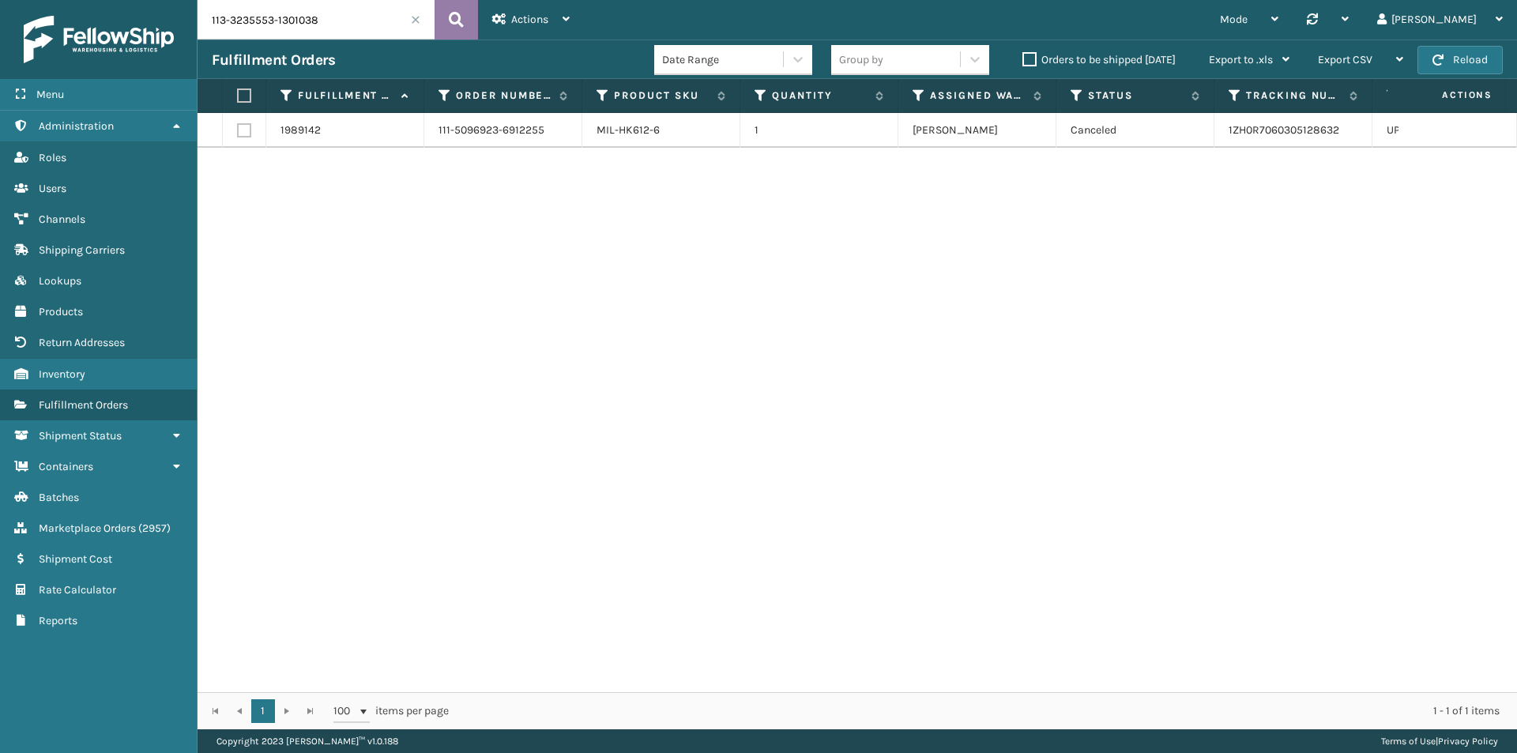
click at [446, 17] on button at bounding box center [456, 20] width 43 height 40
click at [348, 18] on input "113-3235553-1301038" at bounding box center [316, 20] width 237 height 40
click at [473, 15] on button at bounding box center [456, 20] width 43 height 40
drag, startPoint x: 1361, startPoint y: 129, endPoint x: 1203, endPoint y: 151, distance: 158.8
click at [1203, 151] on div "2049606 113-3235553-1301038 MIL-HK612-6 1 Milliard LV Exit Scan 392683771092 Fe…" at bounding box center [858, 402] width 1320 height 579
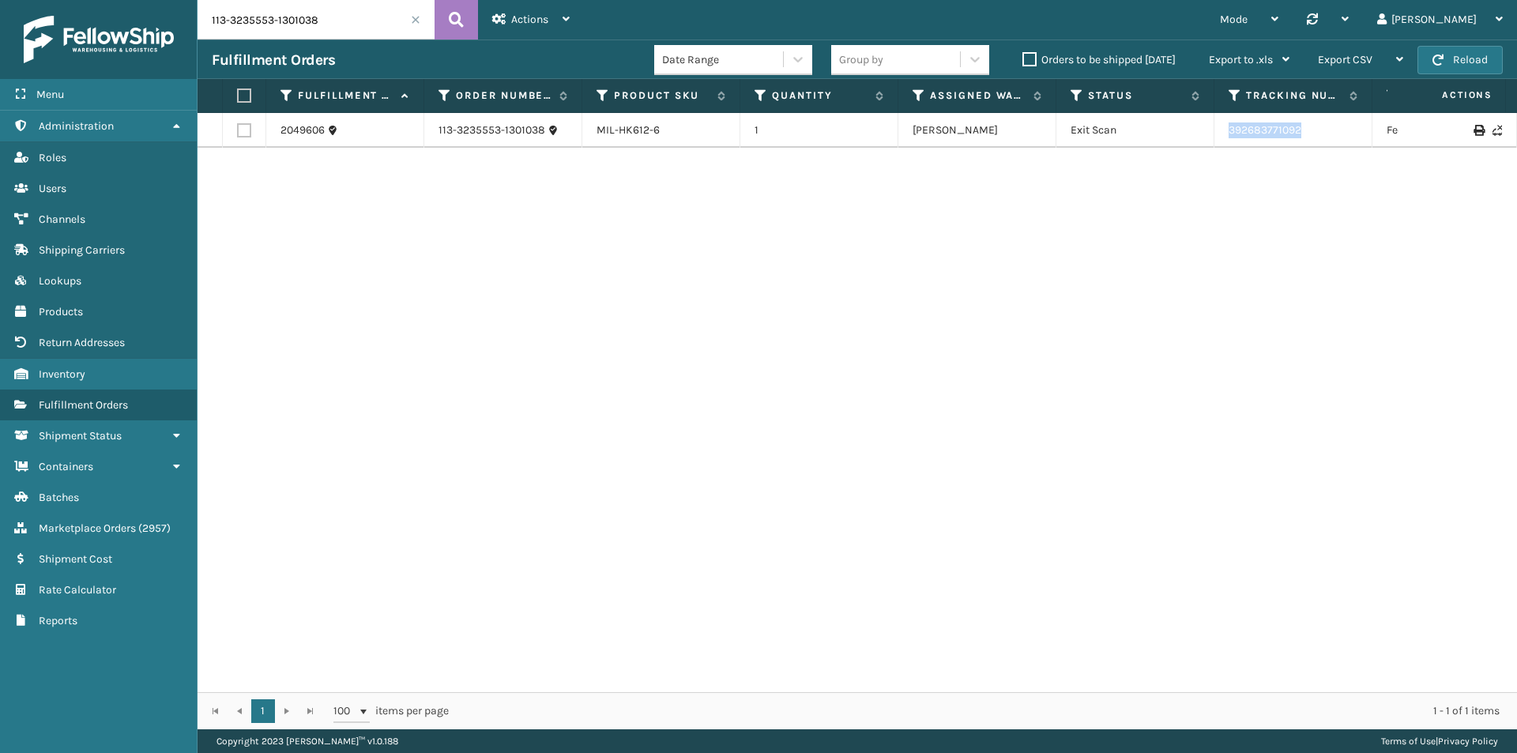
drag, startPoint x: 1213, startPoint y: 128, endPoint x: 1335, endPoint y: 143, distance: 122.6
click at [1335, 143] on tr "2049606 113-3235553-1301038 MIL-HK612-6 1 Milliard LV Exit Scan 392683771092 Fe…" at bounding box center [1082, 130] width 1768 height 35
copy tr "392683771092"
click at [310, 30] on input "113-3235553-1301038" at bounding box center [316, 20] width 237 height 40
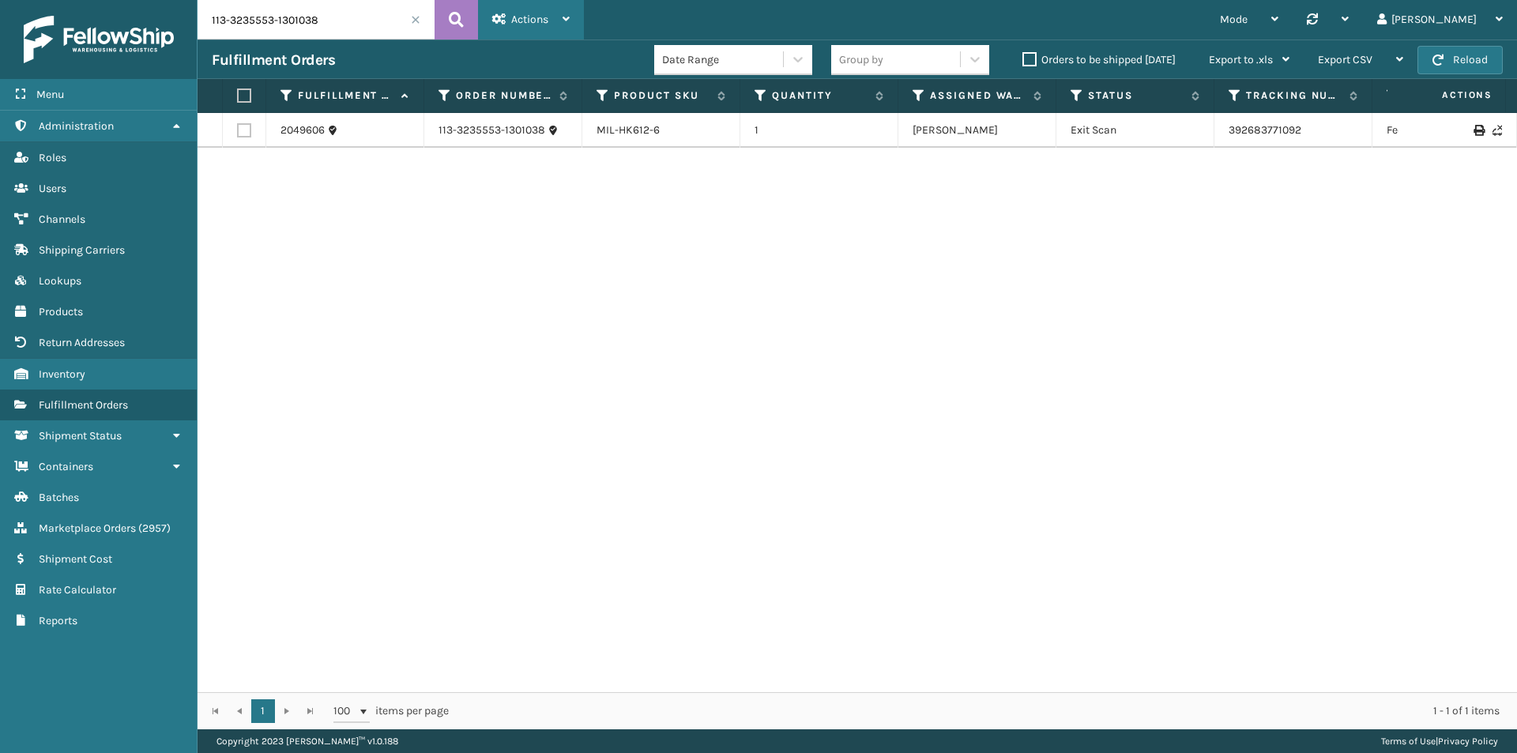
paste input "2-6556657-9749032"
type input "112-6556657-9749032"
click at [461, 26] on icon at bounding box center [456, 20] width 15 height 24
drag, startPoint x: 1330, startPoint y: 130, endPoint x: 1226, endPoint y: 134, distance: 104.4
click at [1222, 137] on td "392131389313" at bounding box center [1293, 130] width 158 height 35
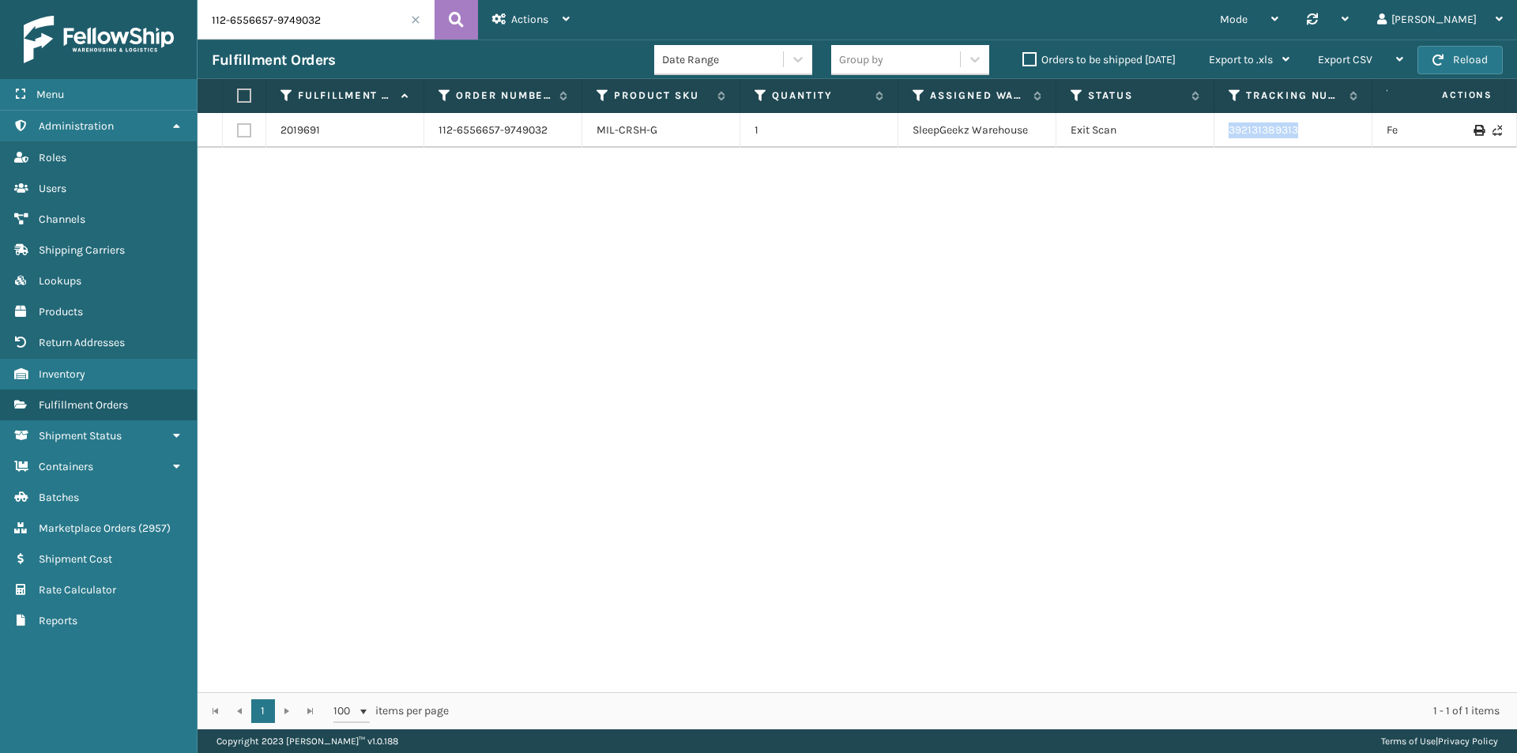
copy link "392131389313"
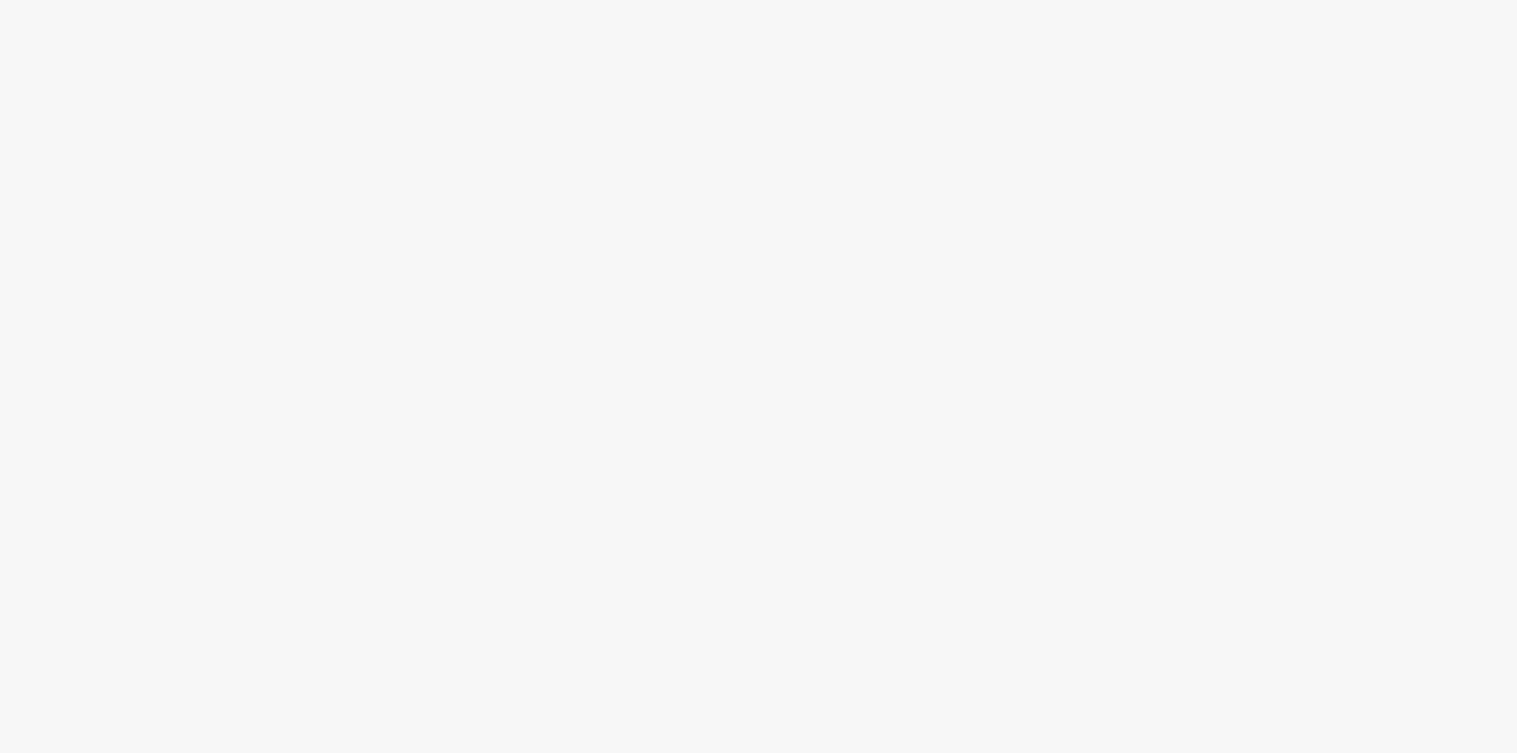
click at [939, 273] on body at bounding box center [758, 376] width 1517 height 753
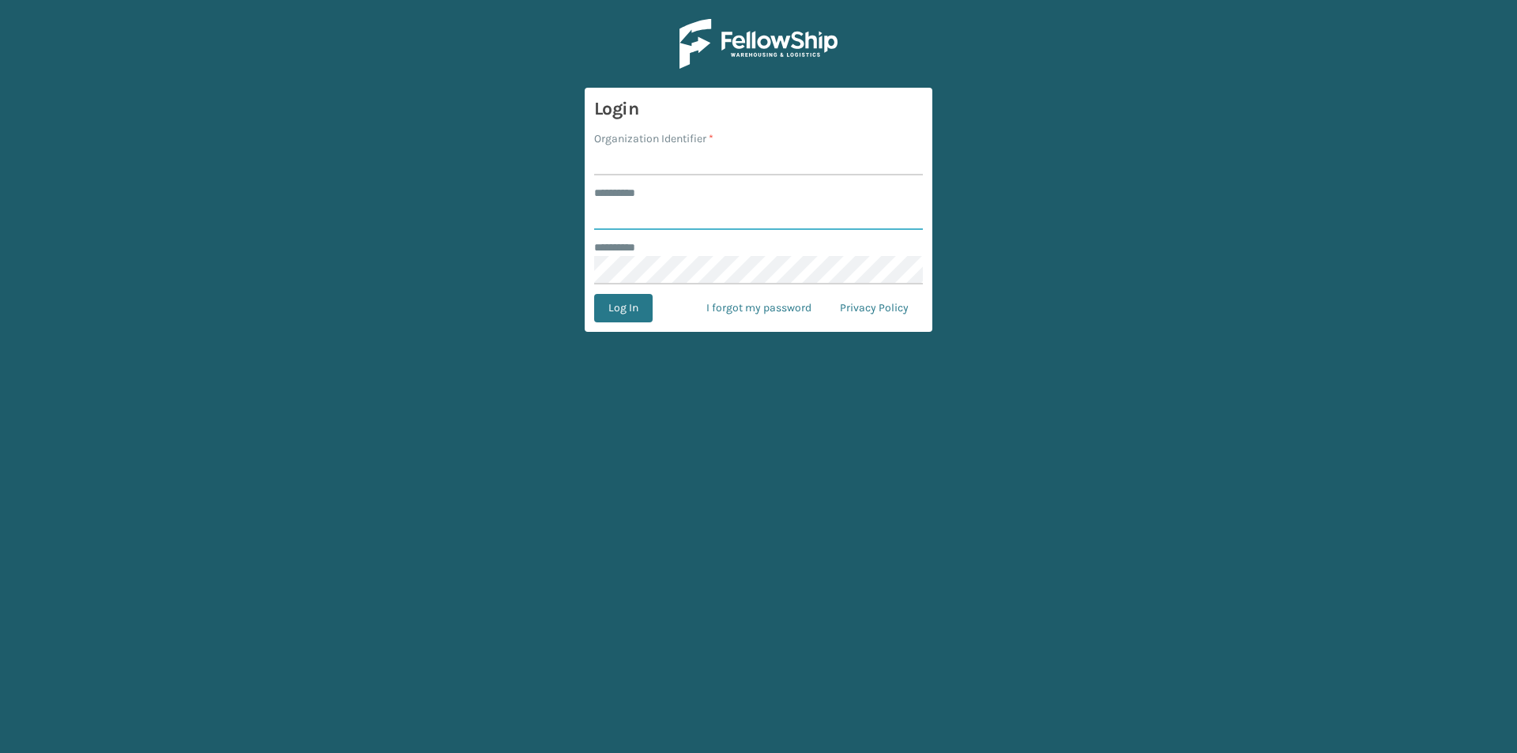
type input "******"
click at [684, 153] on input "Organization Identifier *" at bounding box center [758, 161] width 329 height 28
type input "milliard"
click at [619, 315] on button "Log In" at bounding box center [623, 308] width 58 height 28
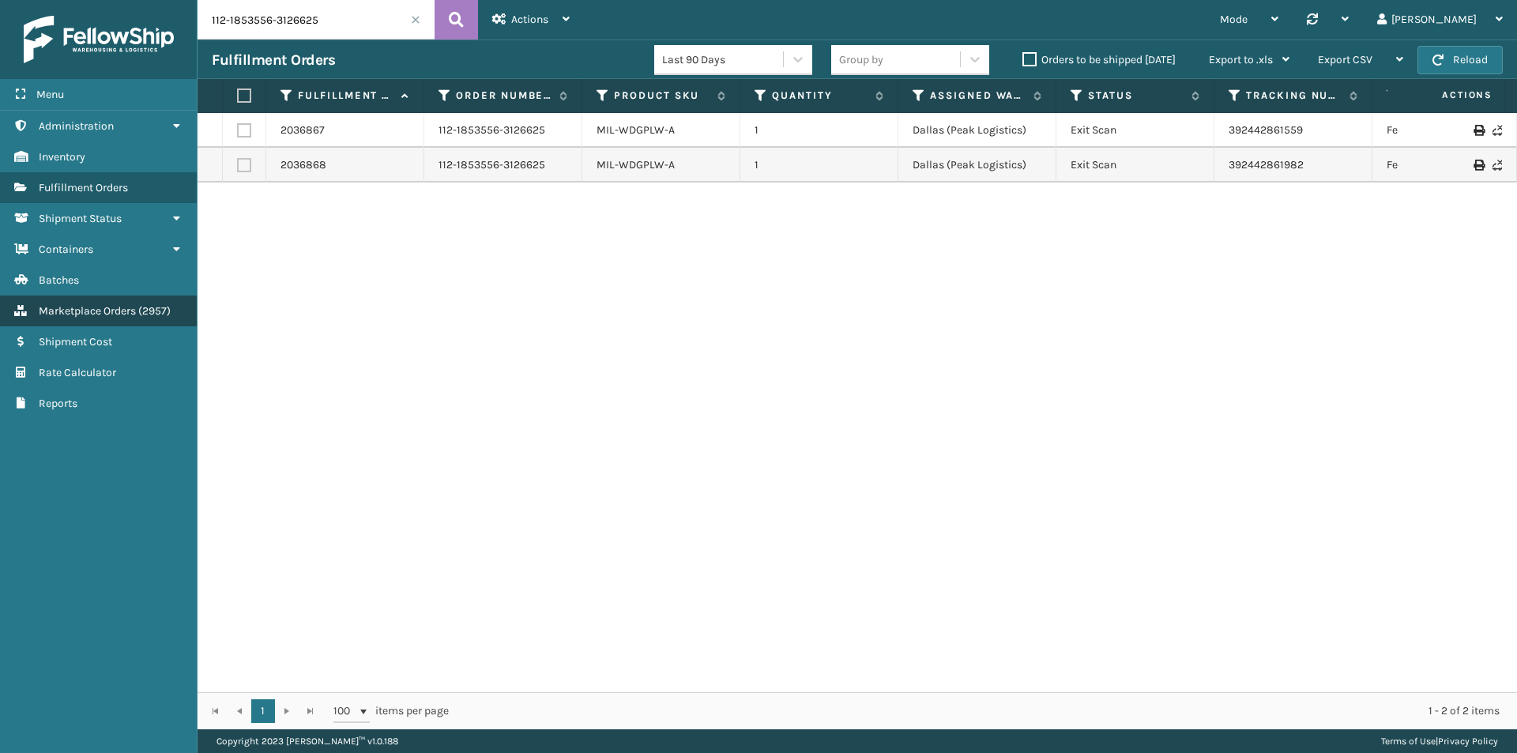
click at [141, 302] on link "Marketplace Orders ( 2957 )" at bounding box center [98, 311] width 197 height 31
